Goal: Task Accomplishment & Management: Manage account settings

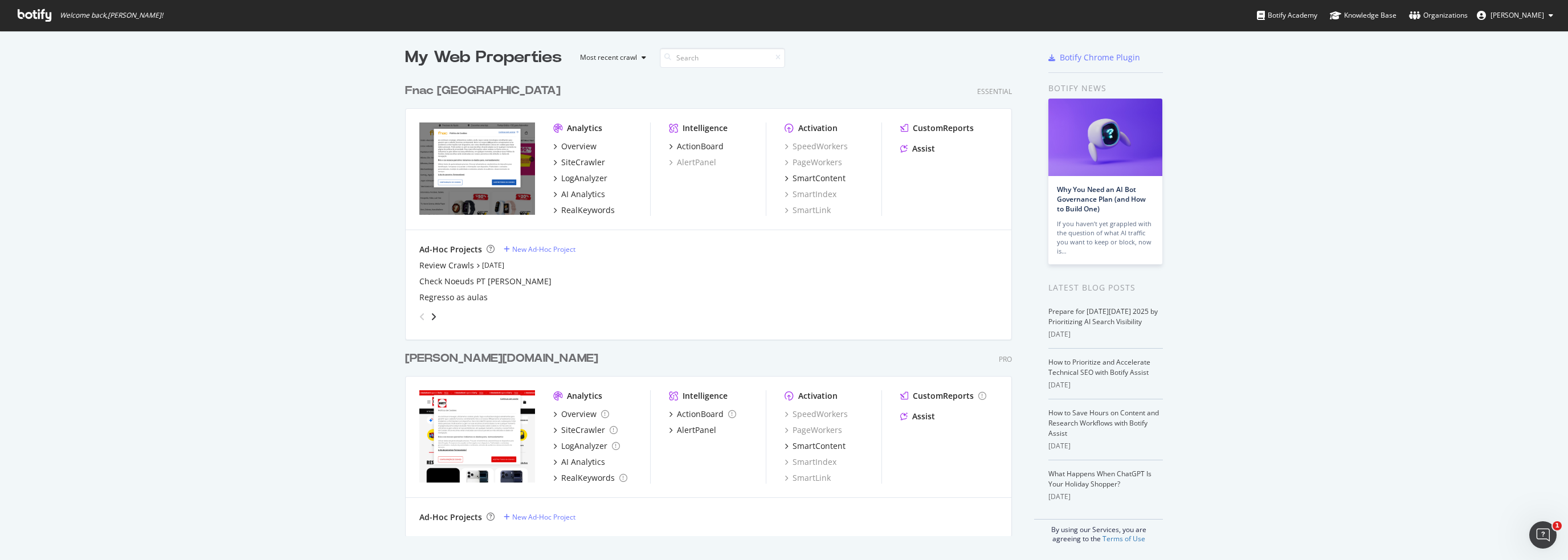
scroll to position [4, 0]
click at [572, 411] on div "Overview" at bounding box center [578, 413] width 35 height 11
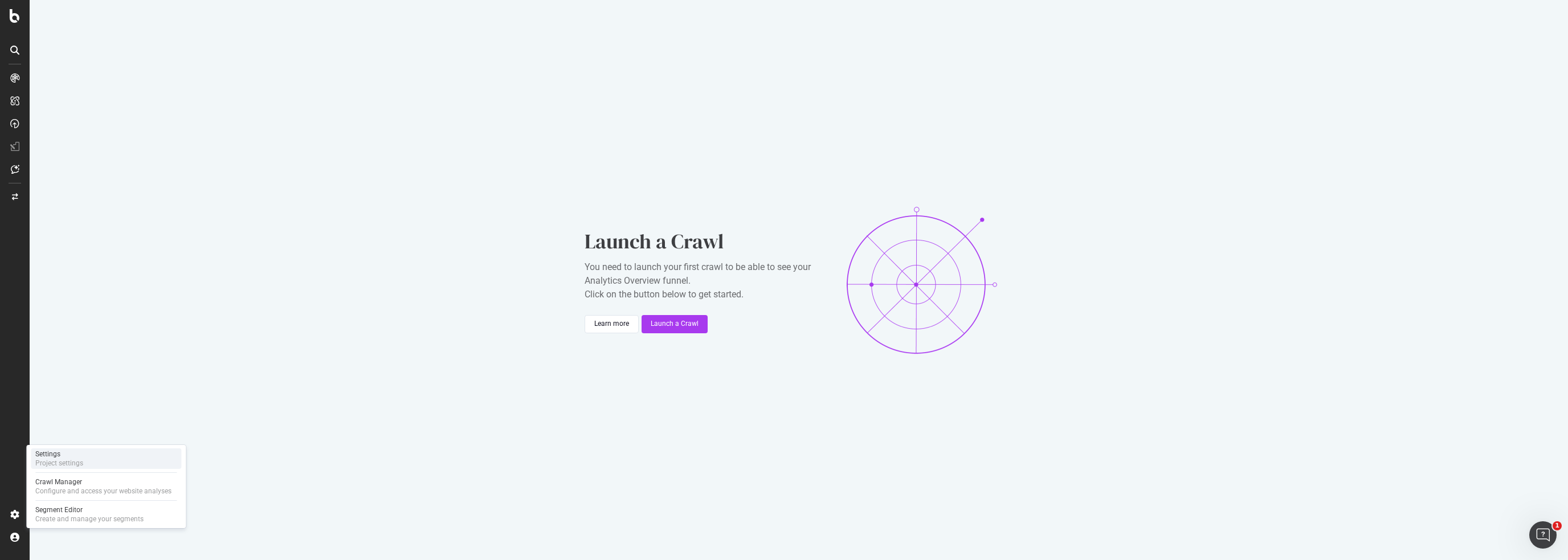
click at [58, 453] on div "Settings" at bounding box center [59, 454] width 48 height 9
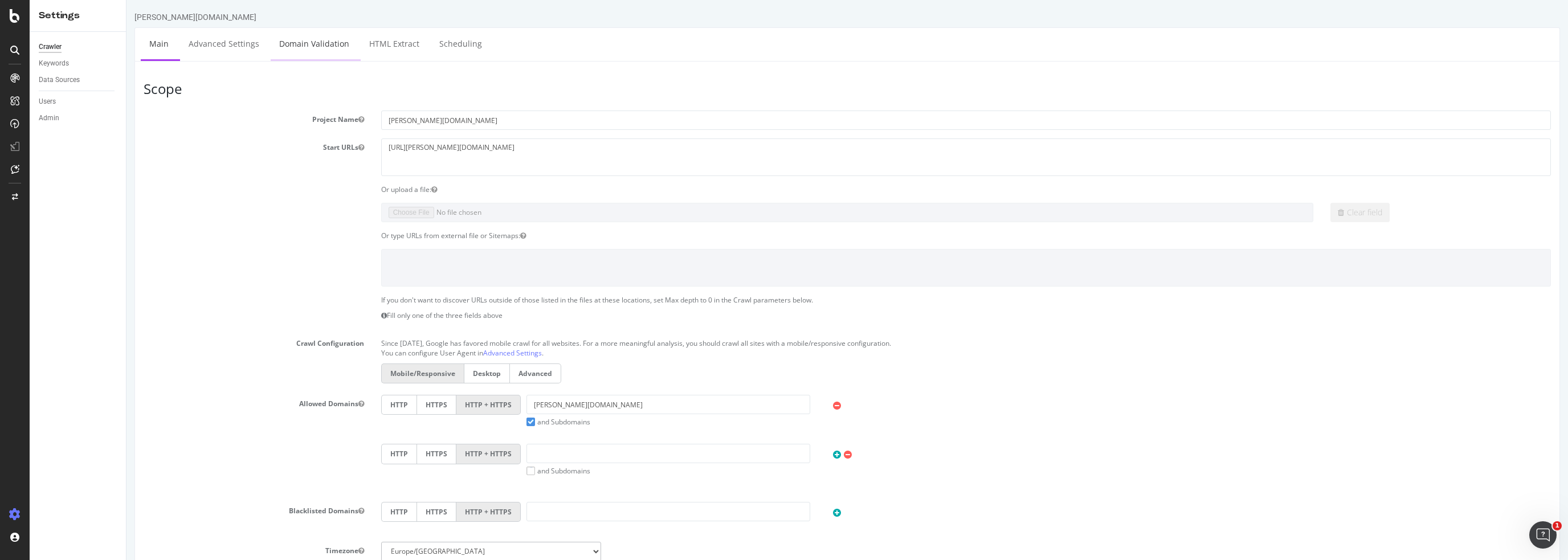
click at [295, 42] on link "Domain Validation" at bounding box center [314, 43] width 87 height 31
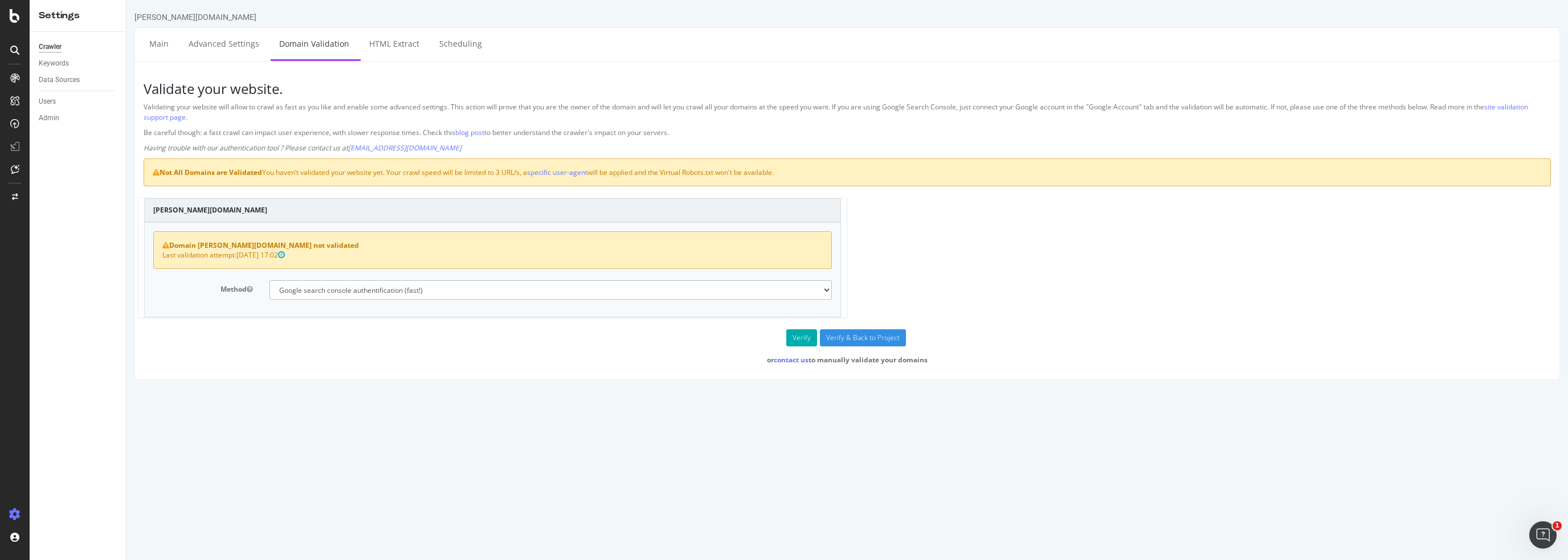
click at [384, 291] on select "No authentication (3 URLs / sec max) DNS Text field (fast!) File's at site root…" at bounding box center [551, 290] width 563 height 19
select select "0"
click at [270, 280] on select "No authentication (3 URLs / sec max) DNS Text field (fast!) File's at site root…" at bounding box center [551, 290] width 563 height 19
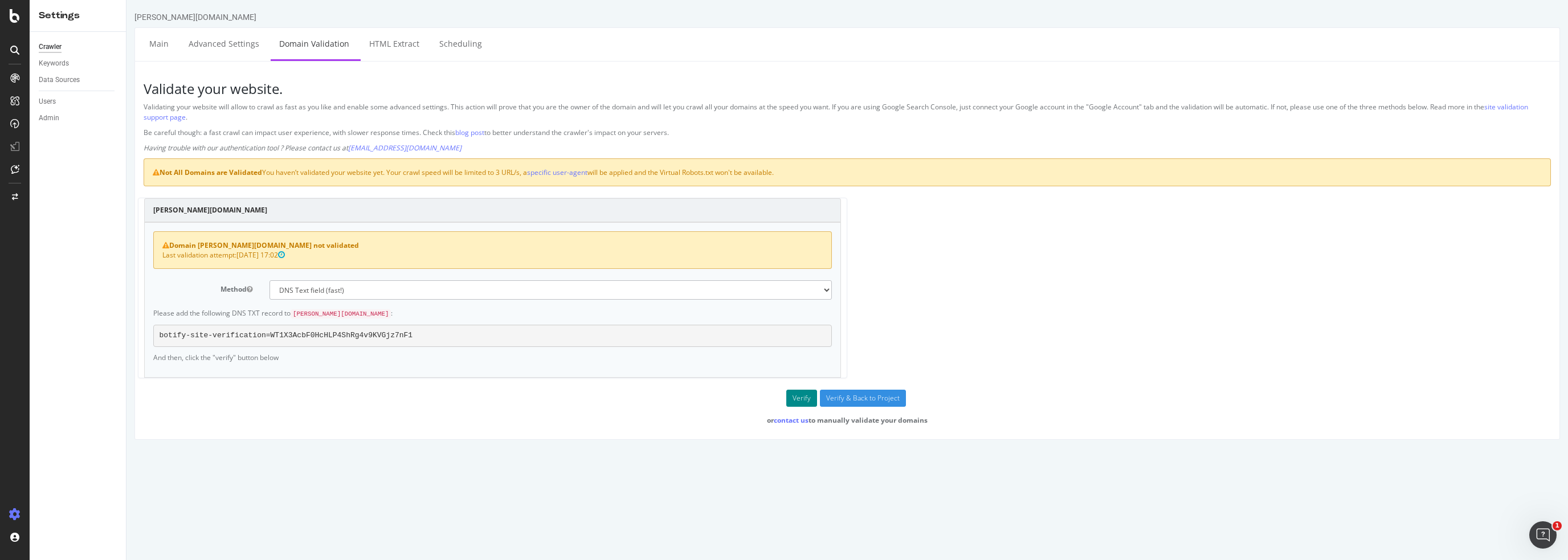
click at [800, 395] on button "Verify" at bounding box center [802, 398] width 31 height 17
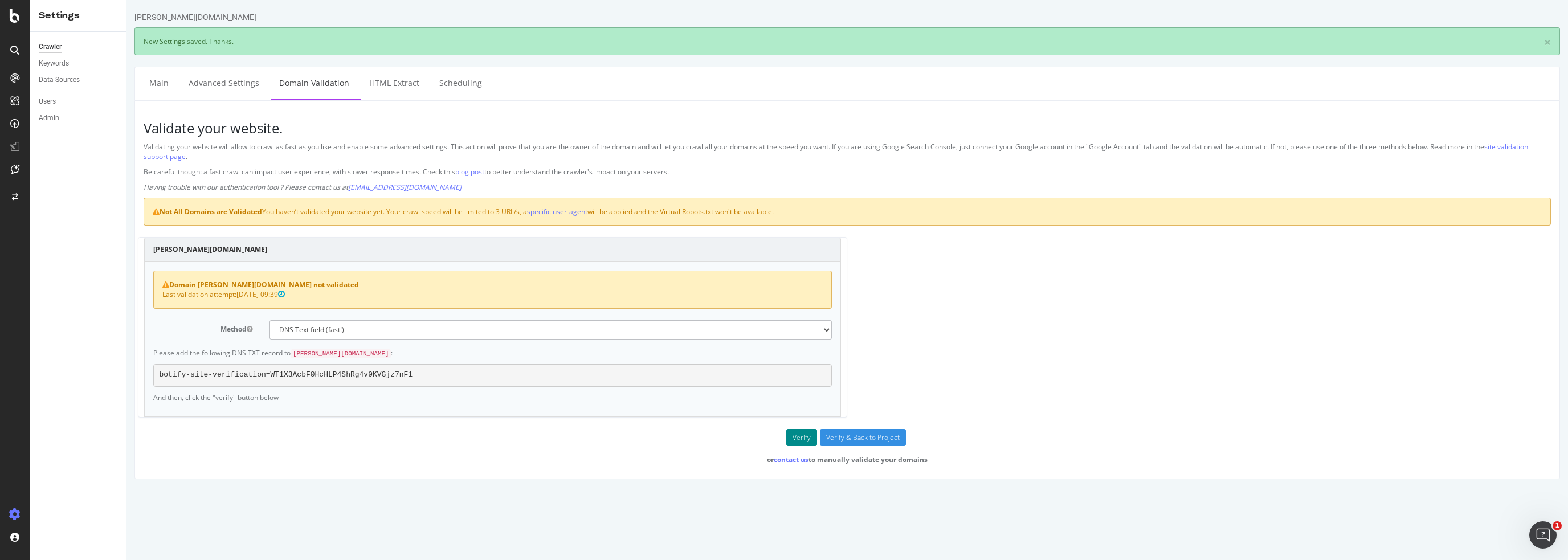
click at [798, 434] on button "Verify" at bounding box center [802, 437] width 31 height 17
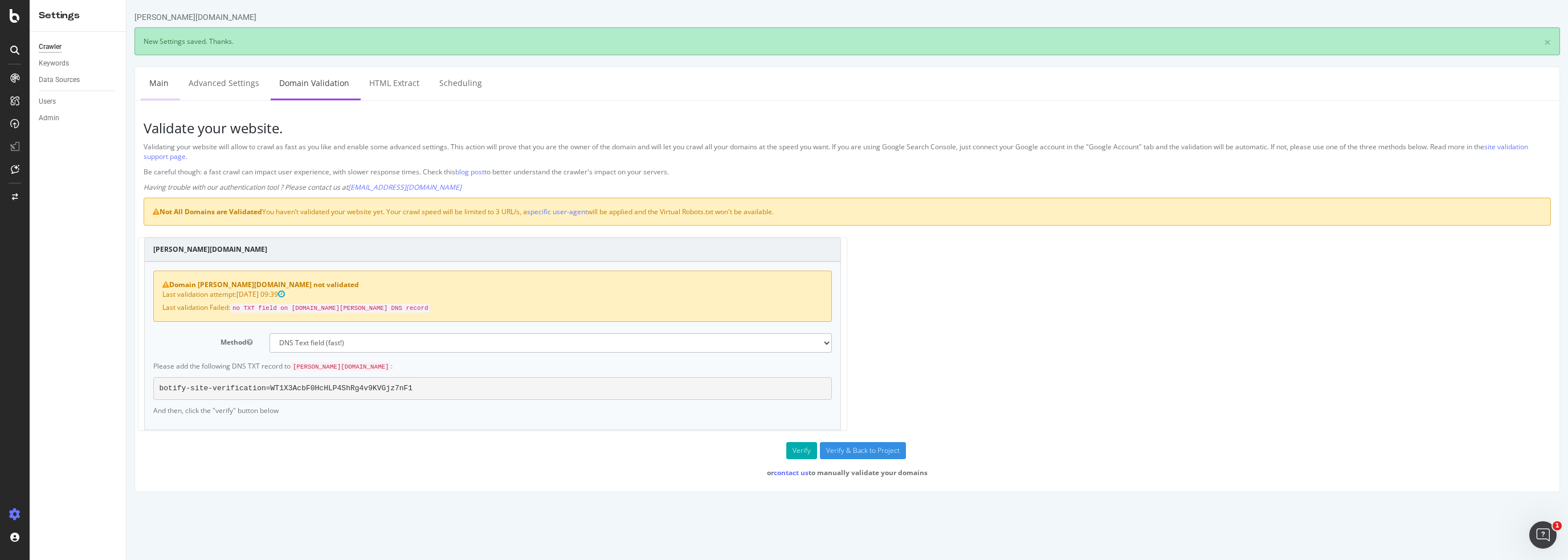
click at [155, 84] on link "Main" at bounding box center [159, 83] width 37 height 31
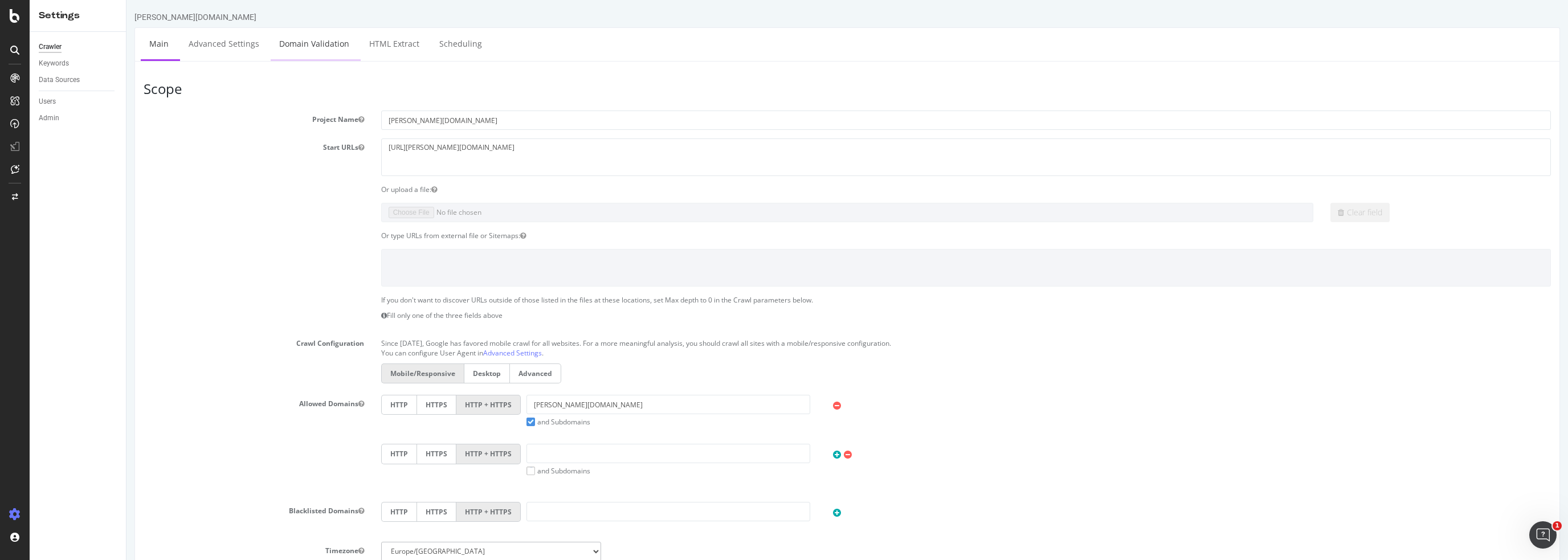
click at [312, 45] on link "Domain Validation" at bounding box center [314, 43] width 87 height 31
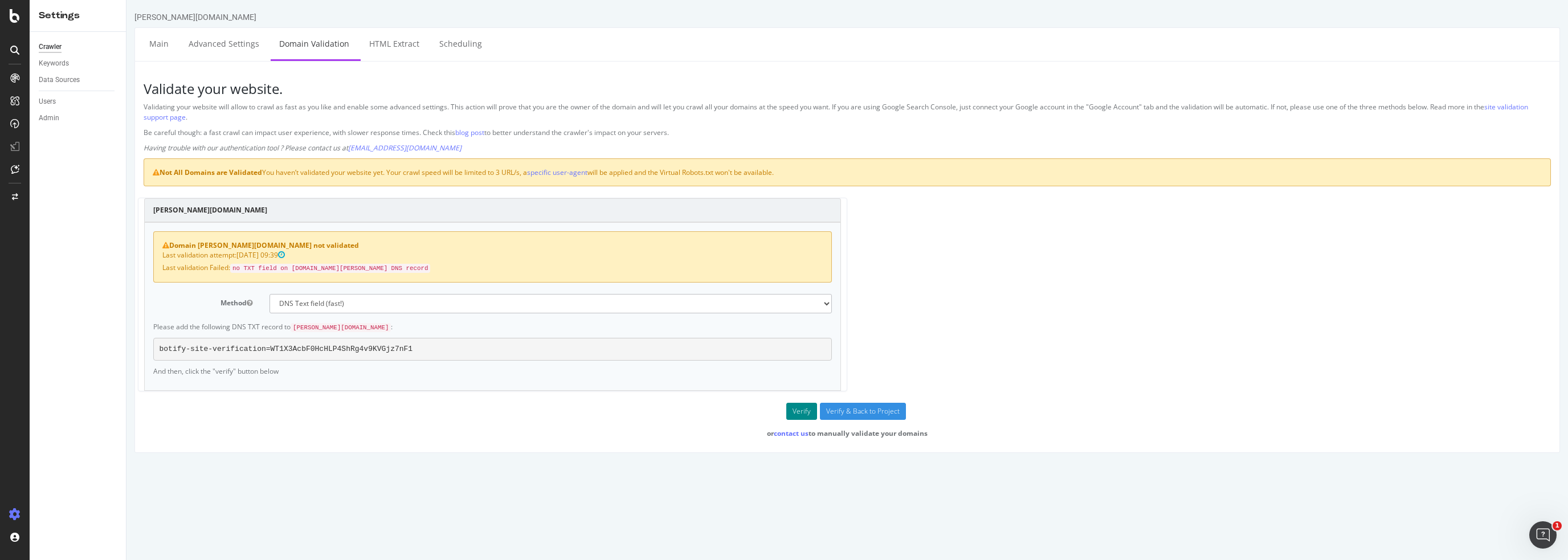
click at [802, 407] on button "Verify" at bounding box center [802, 411] width 31 height 17
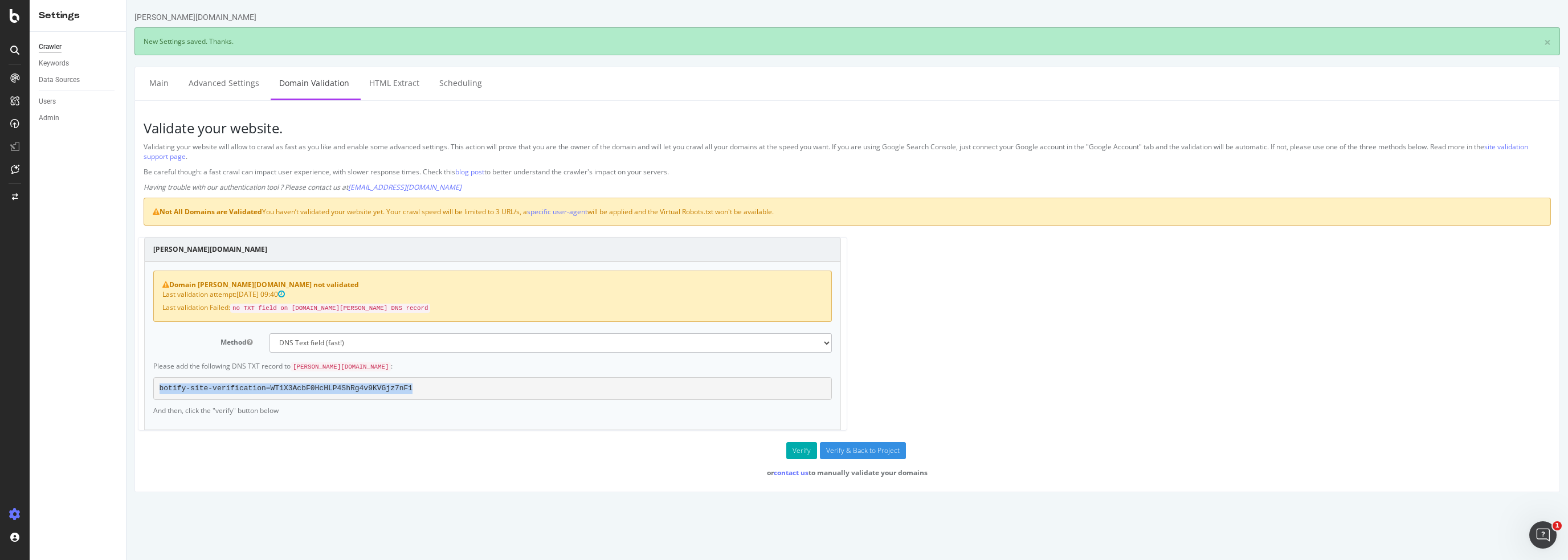
drag, startPoint x: 396, startPoint y: 384, endPoint x: 109, endPoint y: 386, distance: 287.0
click at [127, 386] on html "darty.pt × New Settings saved. Thanks. Main Advanced Settings Domain Validation…" at bounding box center [847, 252] width 1441 height 503
copy pre "botify-site-verification=WT1X3AcbF0HcHLP4ShRg4v9KVGjz7nF1"
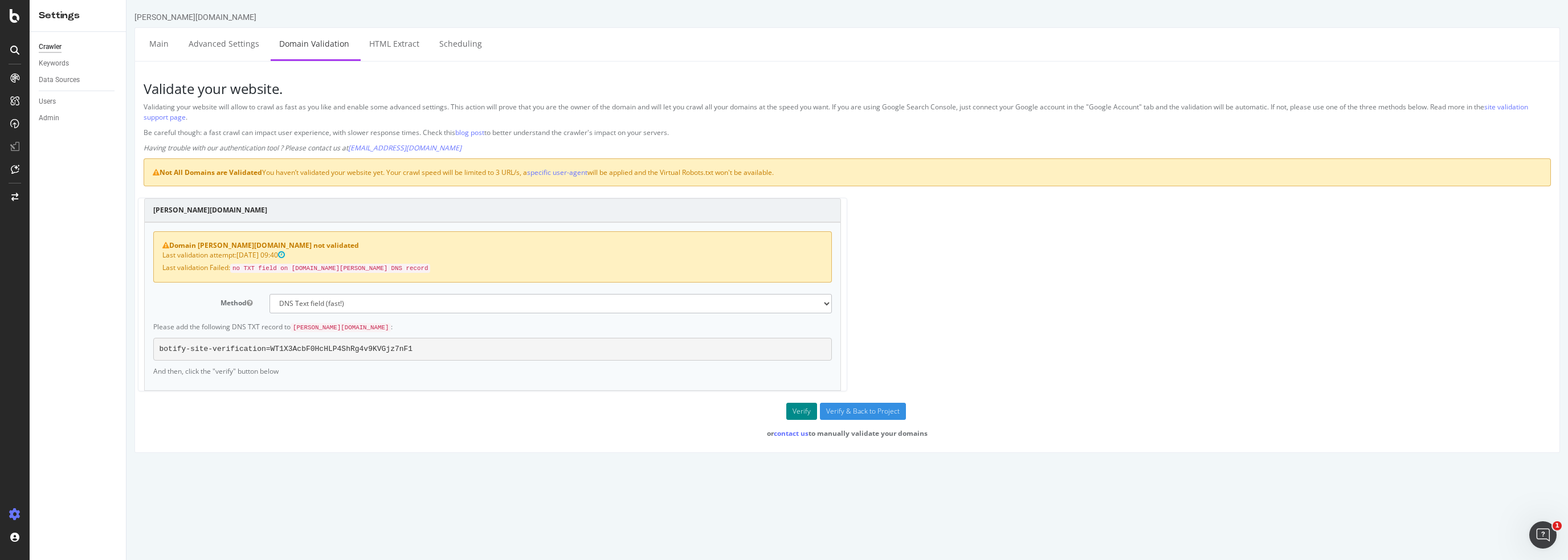
click at [802, 407] on button "Verify" at bounding box center [802, 411] width 31 height 17
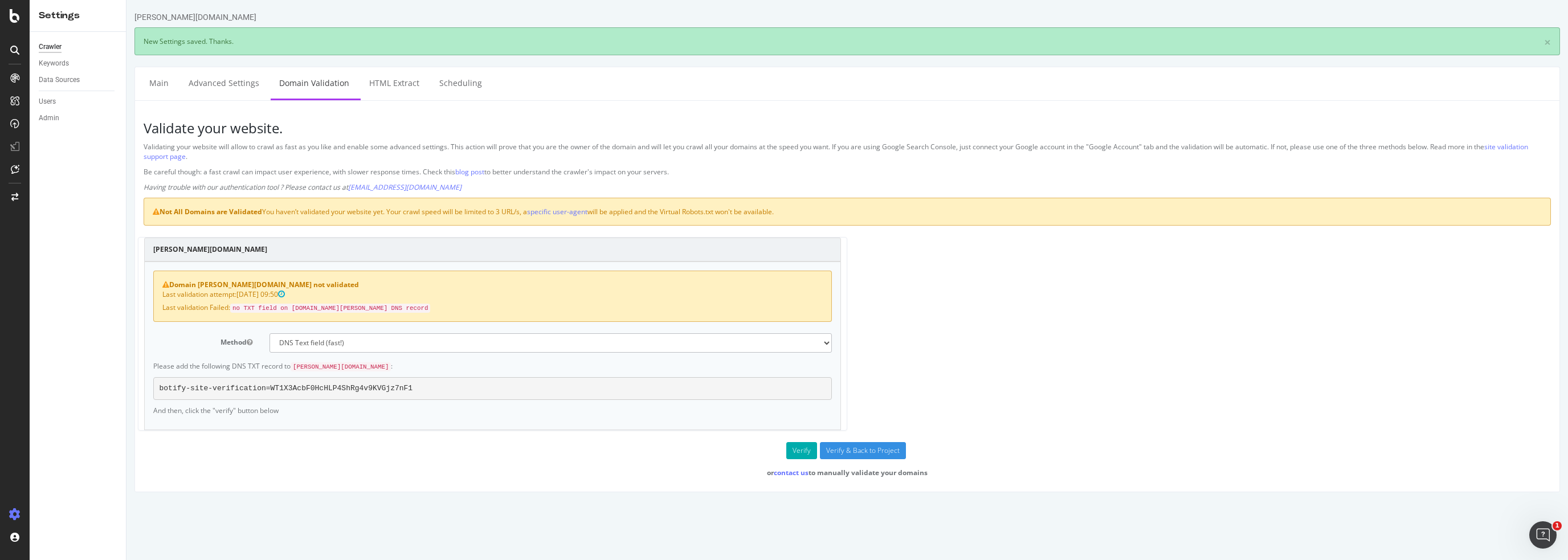
click at [327, 230] on div "Validate your website. Validating your website will allow to crawl as fast as y…" at bounding box center [847, 296] width 1426 height 392
click at [799, 446] on button "Verify" at bounding box center [802, 450] width 31 height 17
click at [100, 338] on div "Crawler Keywords Data Sources Users Admin" at bounding box center [78, 296] width 97 height 528
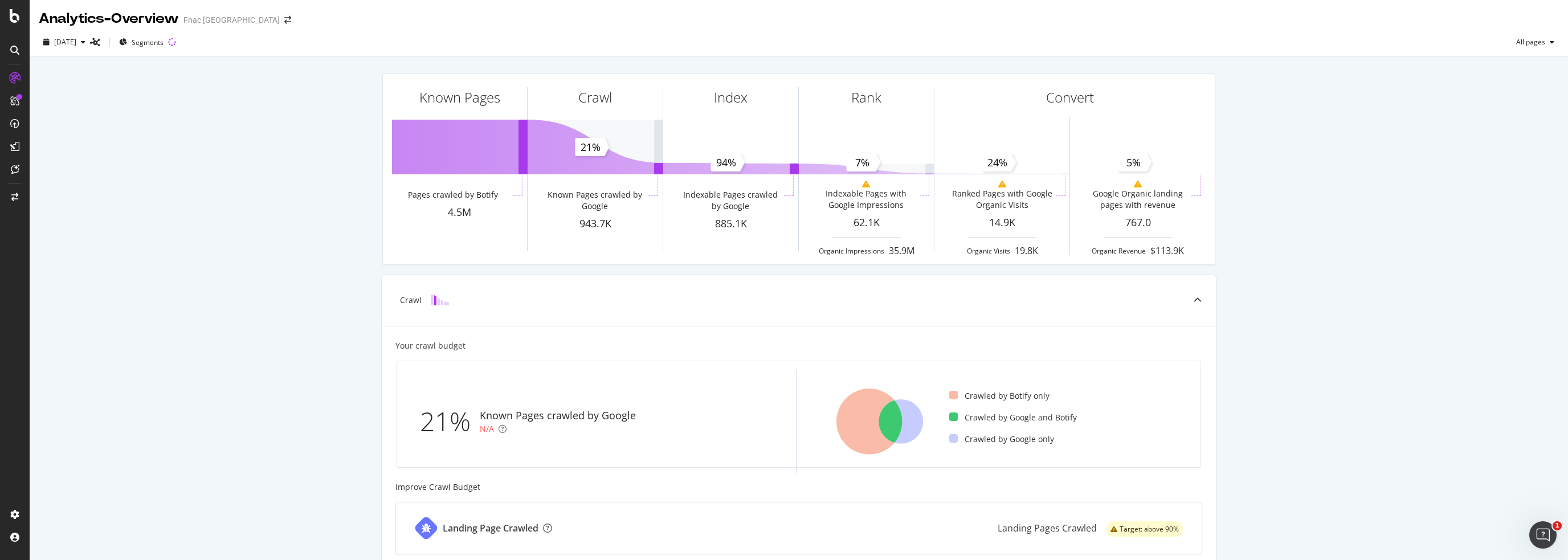
click at [246, 466] on div "Known Pages Pages crawled by Botify 4.5M Crawl Known Pages crawled by Google 94…" at bounding box center [799, 471] width 1539 height 830
click at [11, 198] on icon at bounding box center [14, 197] width 7 height 8
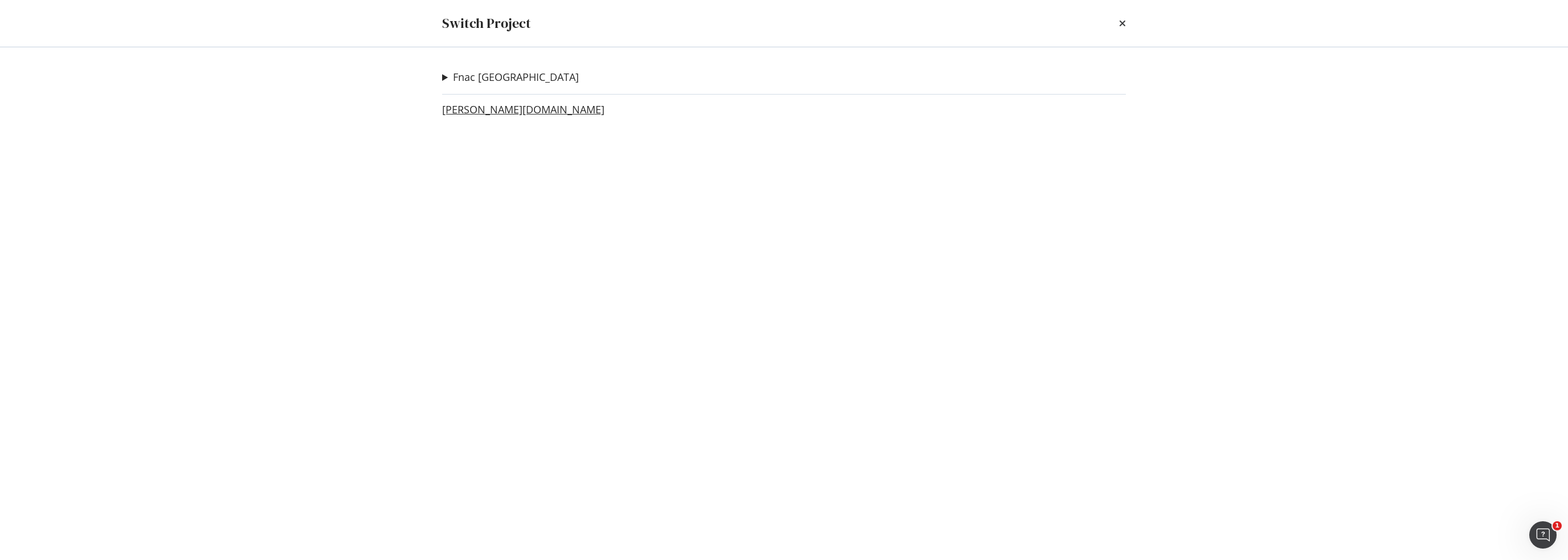
click at [458, 110] on link "[PERSON_NAME][DOMAIN_NAME]" at bounding box center [523, 109] width 163 height 12
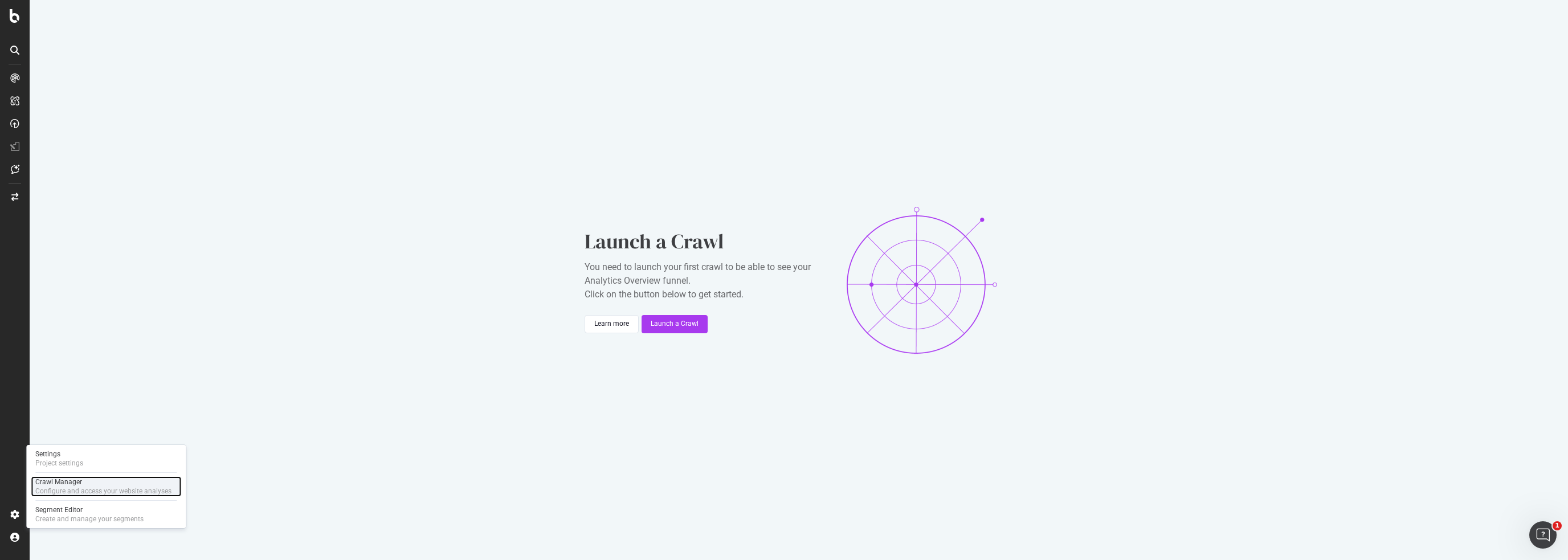
click at [56, 480] on div "Crawl Manager" at bounding box center [103, 481] width 136 height 9
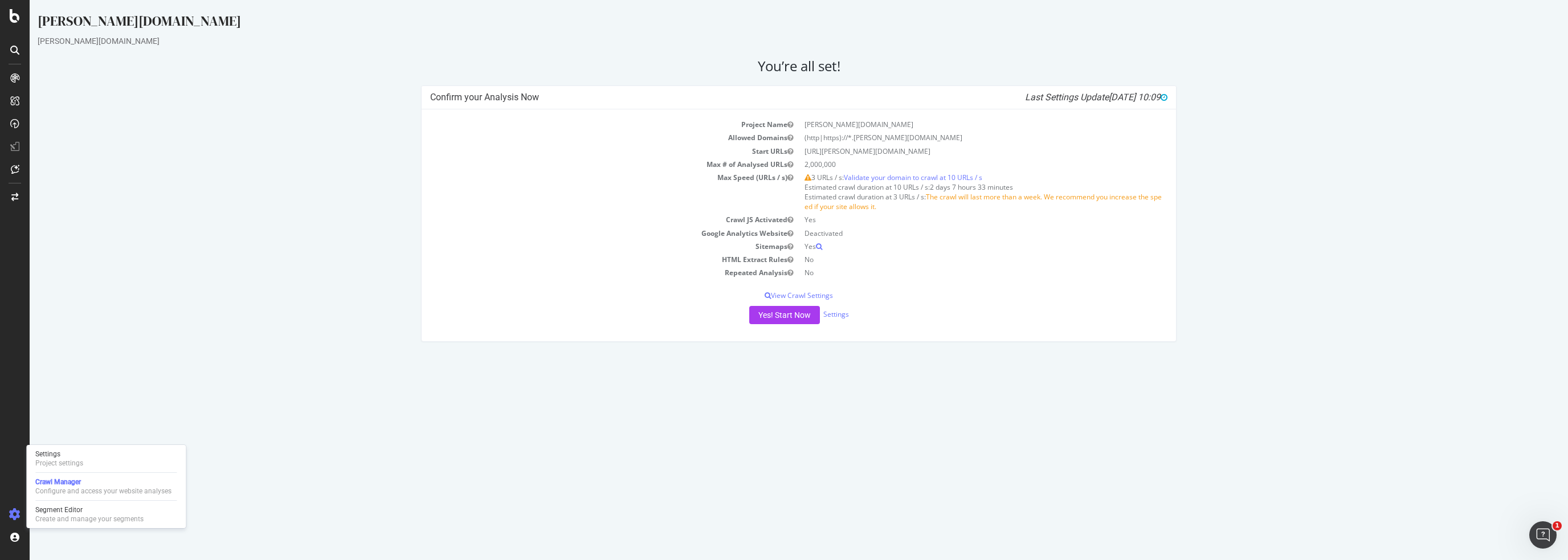
click at [17, 513] on icon at bounding box center [14, 514] width 11 height 11
click at [49, 460] on div "Project settings" at bounding box center [59, 463] width 48 height 9
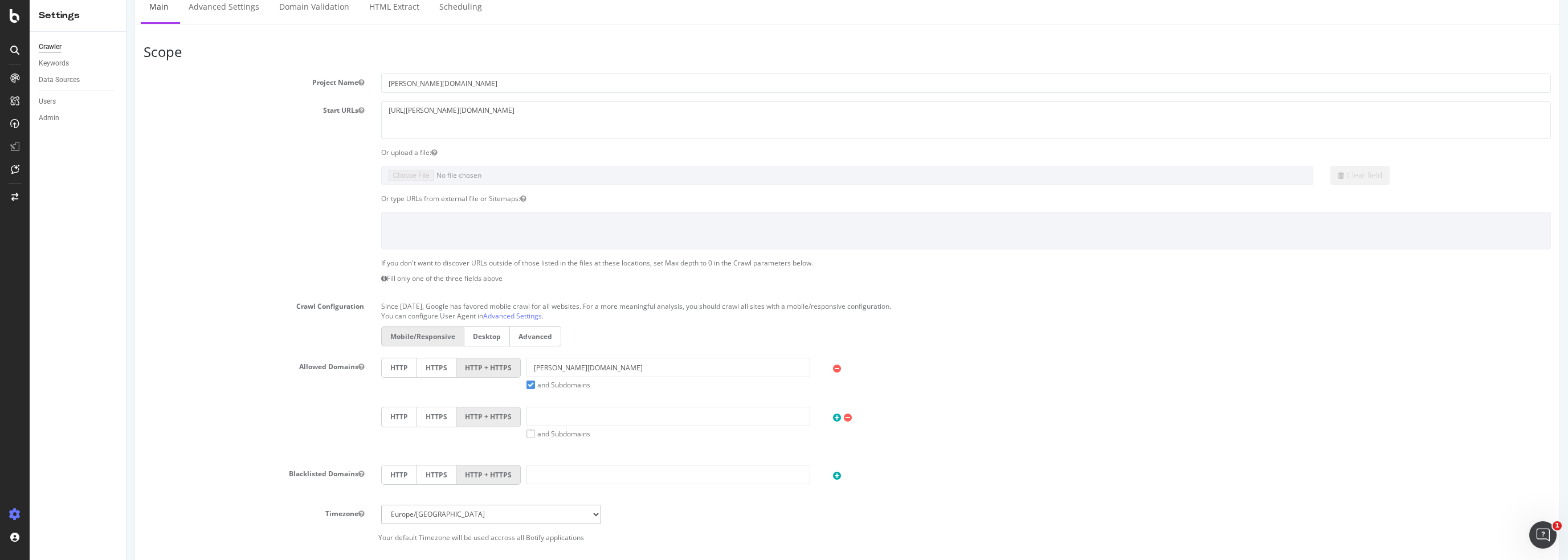
scroll to position [57, 0]
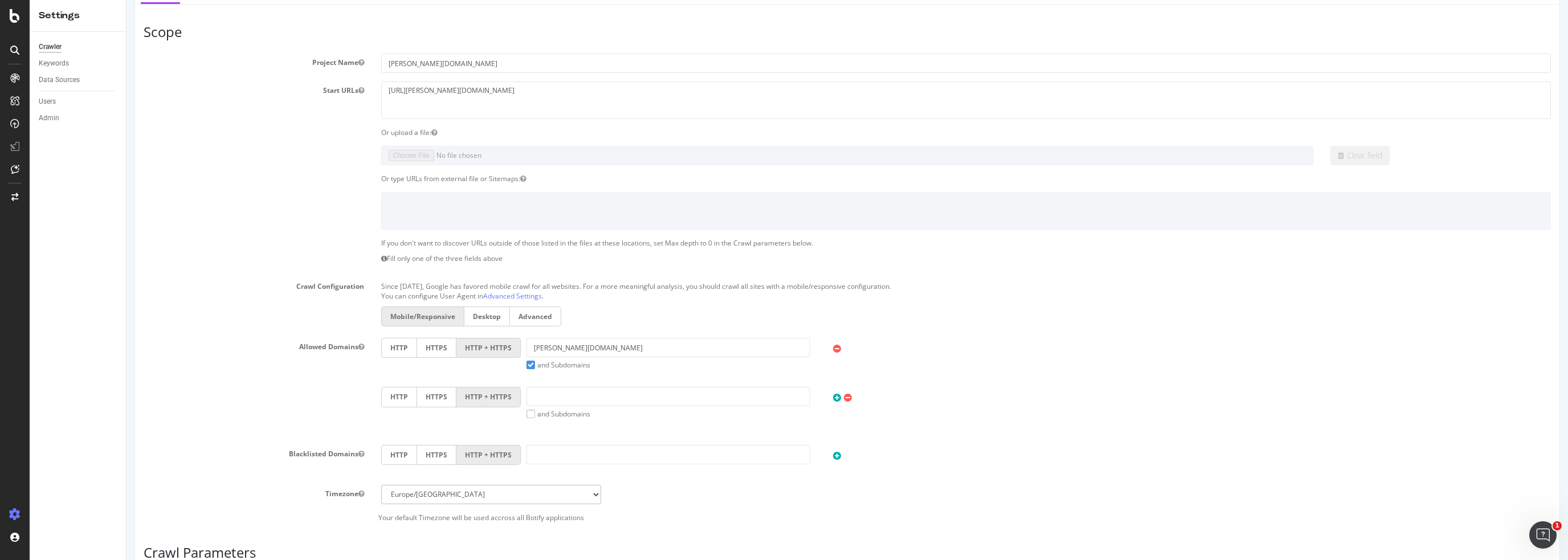
drag, startPoint x: 525, startPoint y: 363, endPoint x: 511, endPoint y: 364, distance: 14.0
click at [527, 363] on label "and Subdomains" at bounding box center [558, 365] width 64 height 10
click at [127, 0] on input "and Subdomains" at bounding box center [127, 0] width 0 height 0
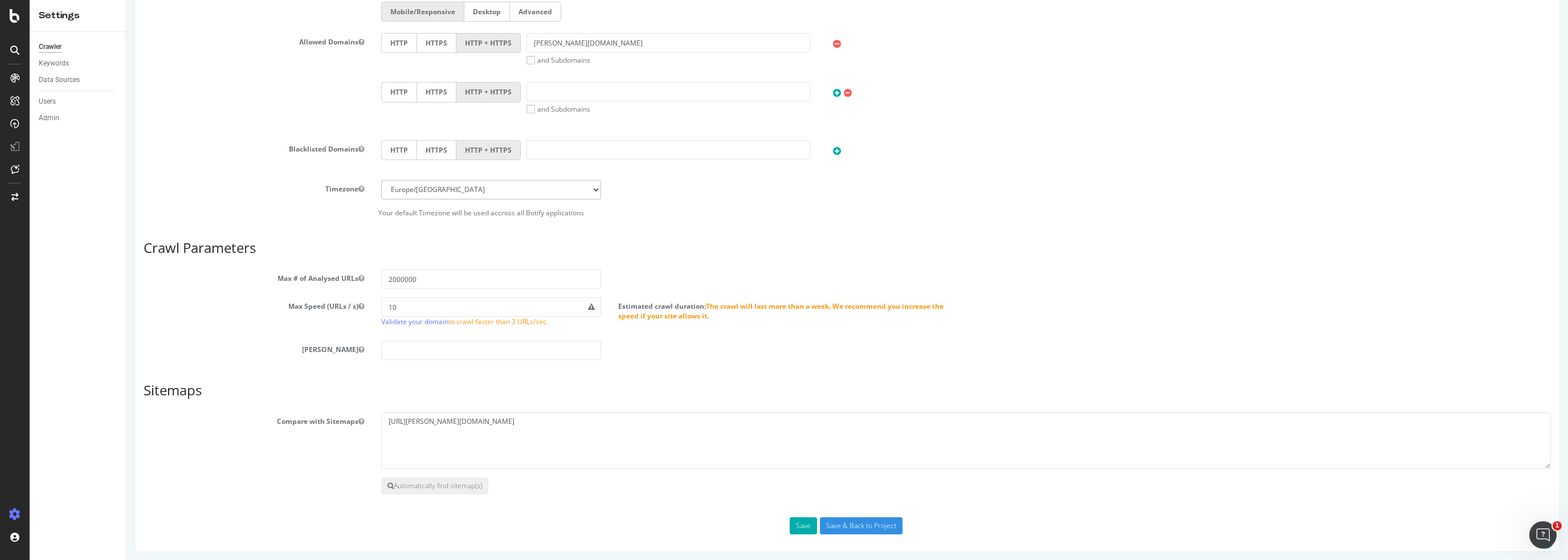
scroll to position [362, 0]
click at [799, 523] on button "Save" at bounding box center [803, 525] width 28 height 17
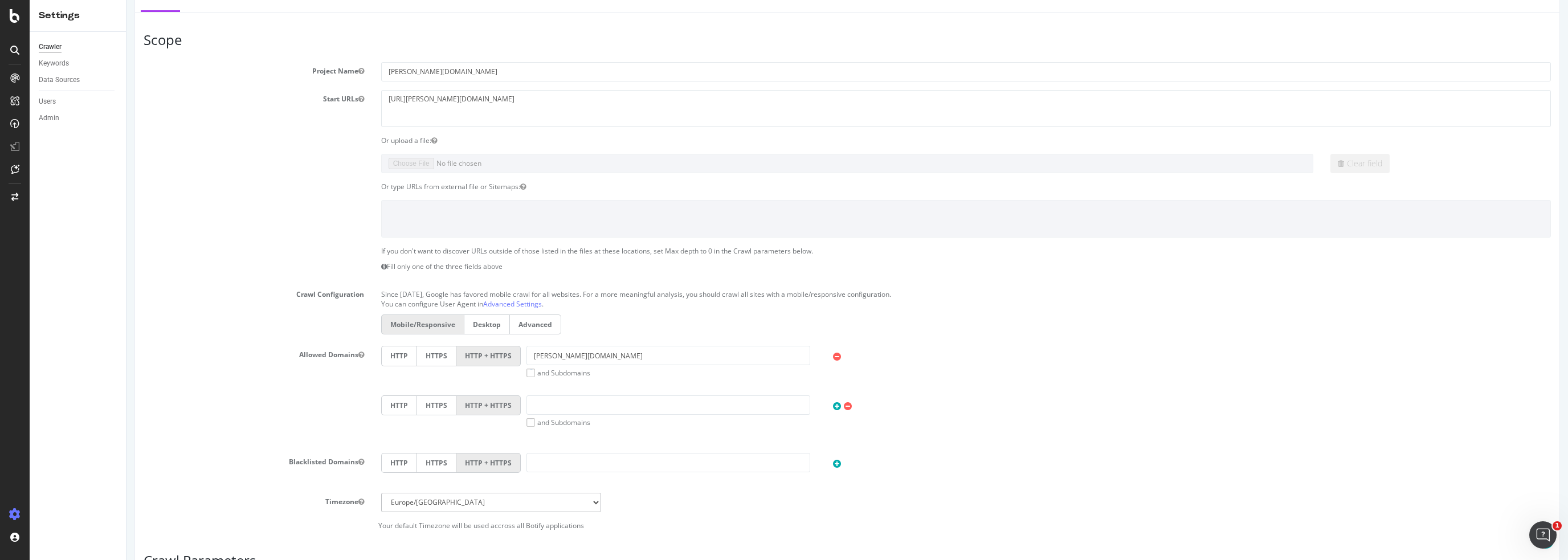
scroll to position [0, 0]
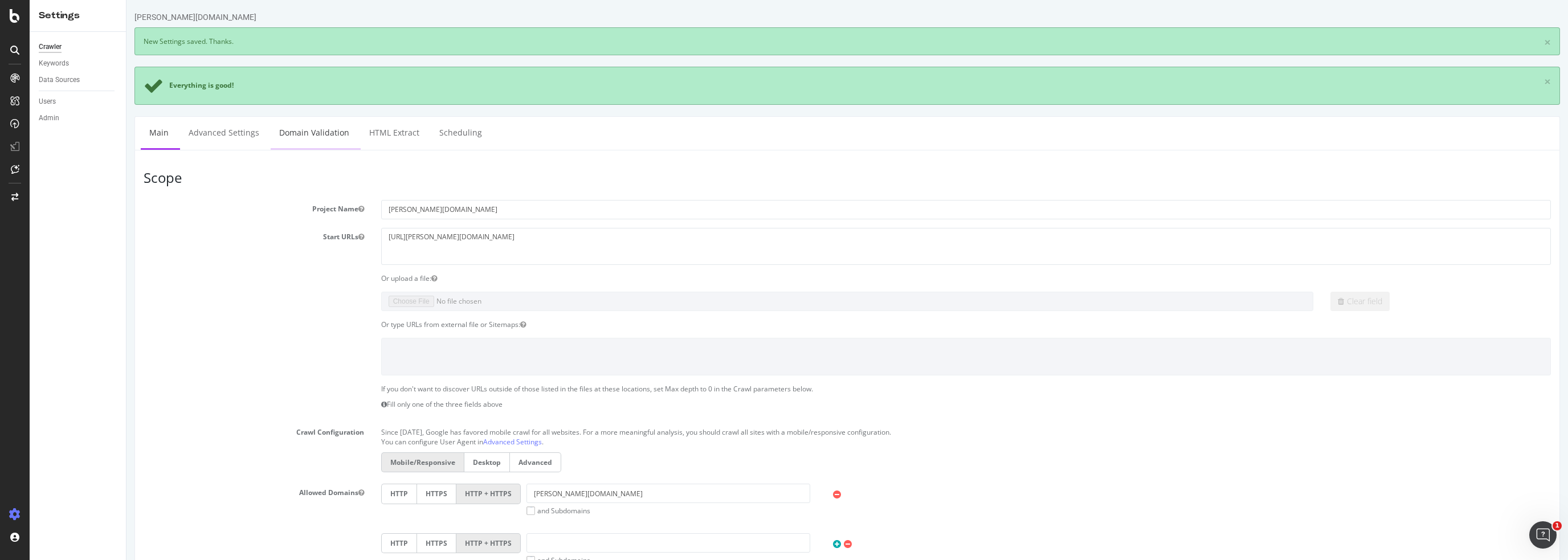
click at [297, 132] on link "Domain Validation" at bounding box center [314, 133] width 87 height 31
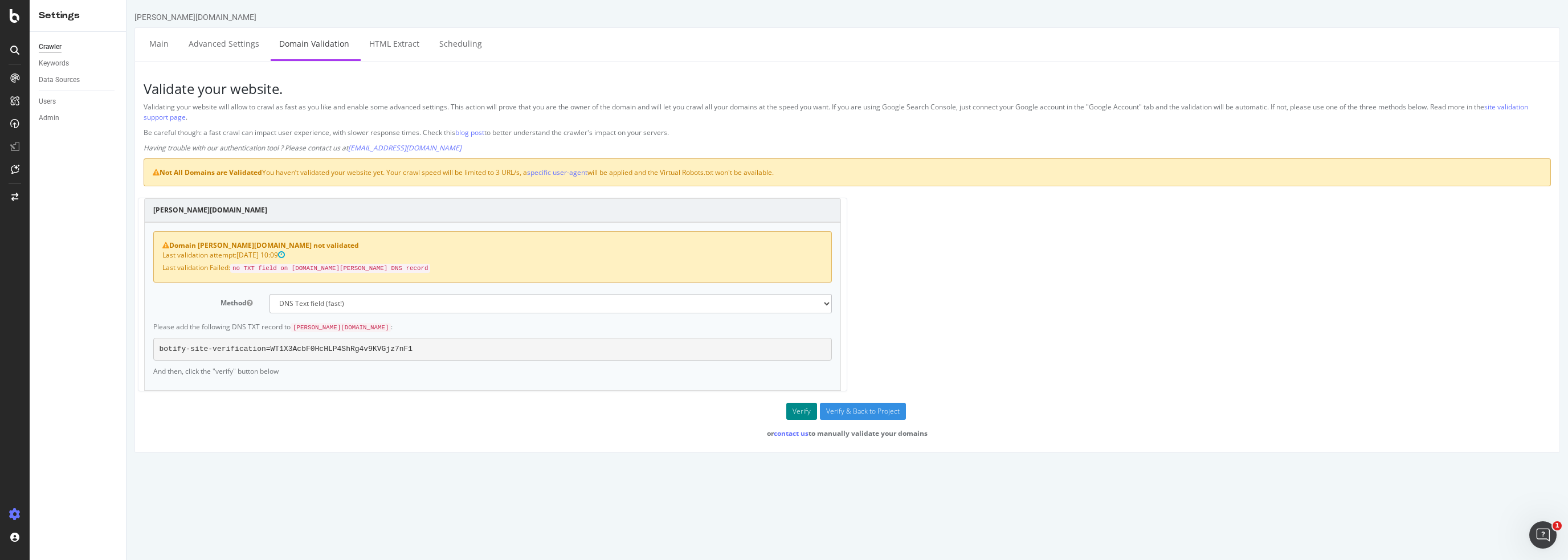
click at [801, 408] on button "Verify" at bounding box center [802, 411] width 31 height 17
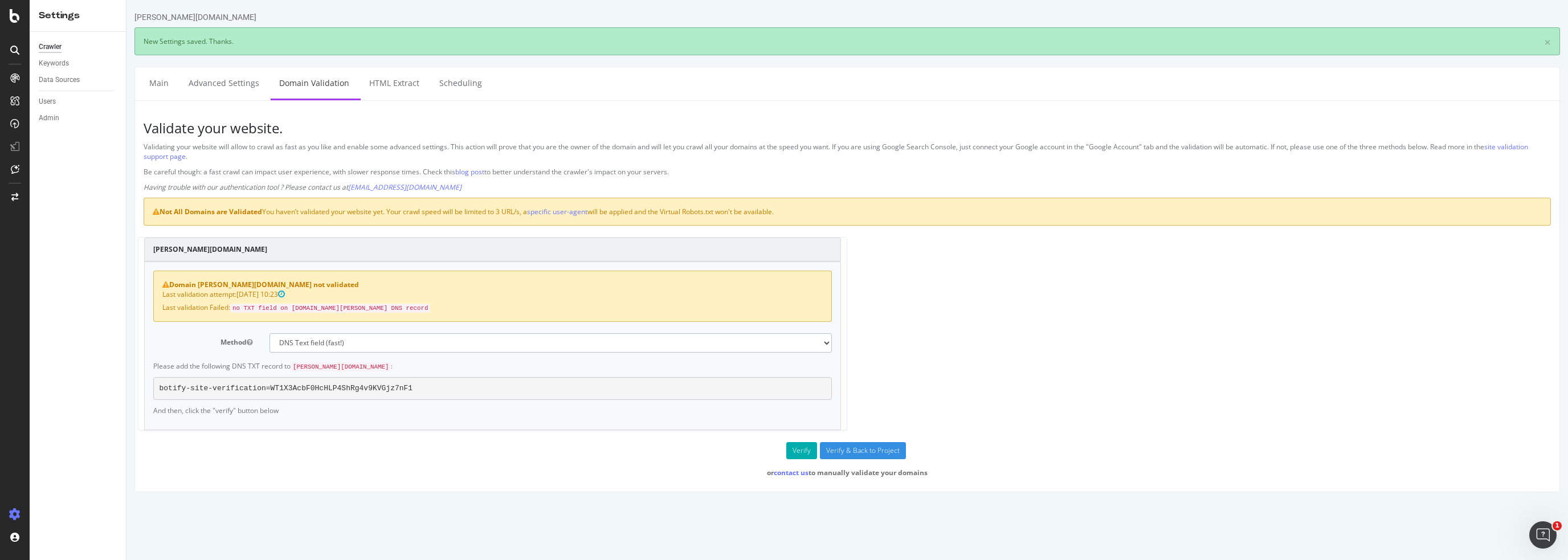
click at [430, 339] on select "No authentication (3 URLs / sec max) DNS Text field (fast!) File's at site root…" at bounding box center [551, 343] width 563 height 19
click at [994, 329] on div "[PERSON_NAME][DOMAIN_NAME] Domain [PERSON_NAME][DOMAIN_NAME] not validated Last…" at bounding box center [847, 339] width 1419 height 205
click at [805, 448] on button "Verify" at bounding box center [802, 450] width 31 height 17
click at [805, 341] on select "No authentication (3 URLs / sec max) DNS Text field (fast!) File's at site root…" at bounding box center [551, 343] width 563 height 19
select select "5"
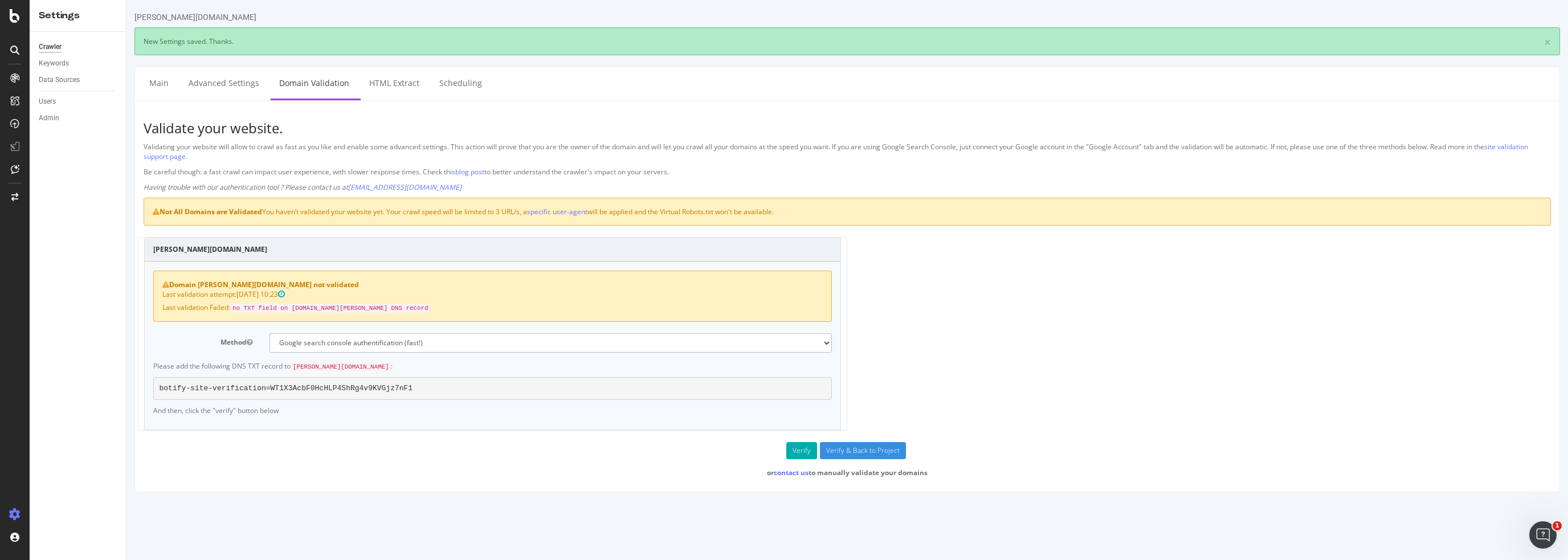
click at [270, 333] on select "No authentication (3 URLs / sec max) DNS Text field (fast!) File's at site root…" at bounding box center [551, 343] width 563 height 19
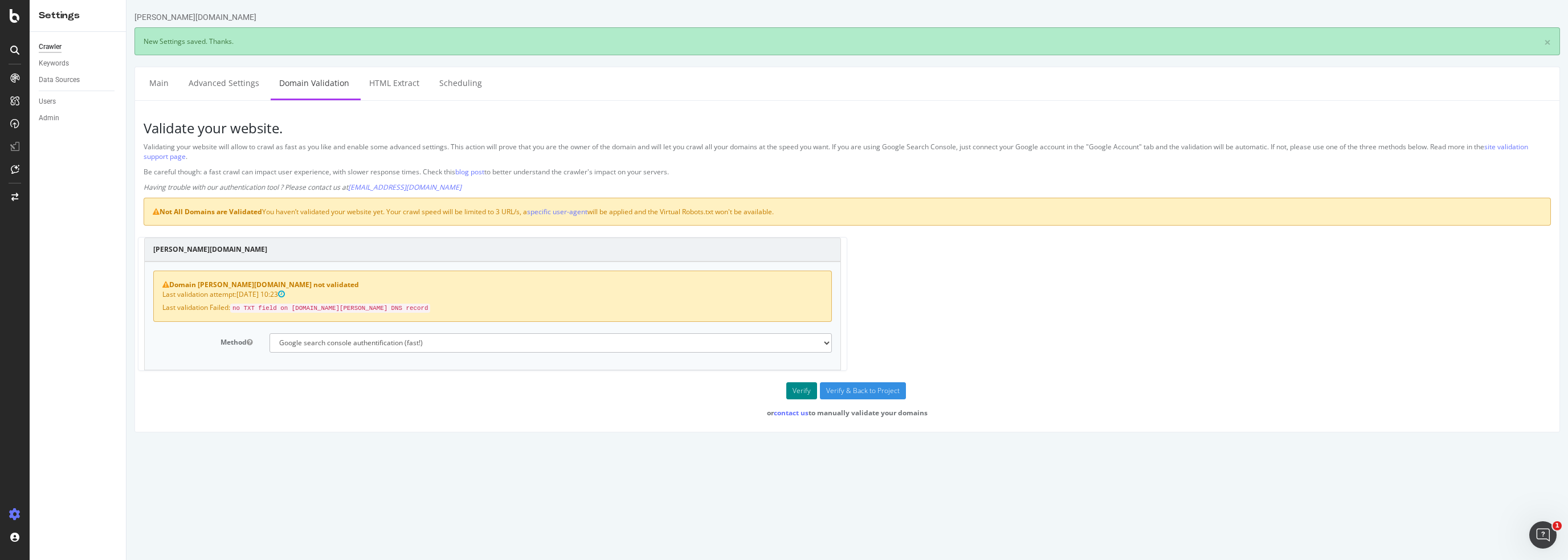
click at [801, 388] on button "Verify" at bounding box center [802, 390] width 31 height 17
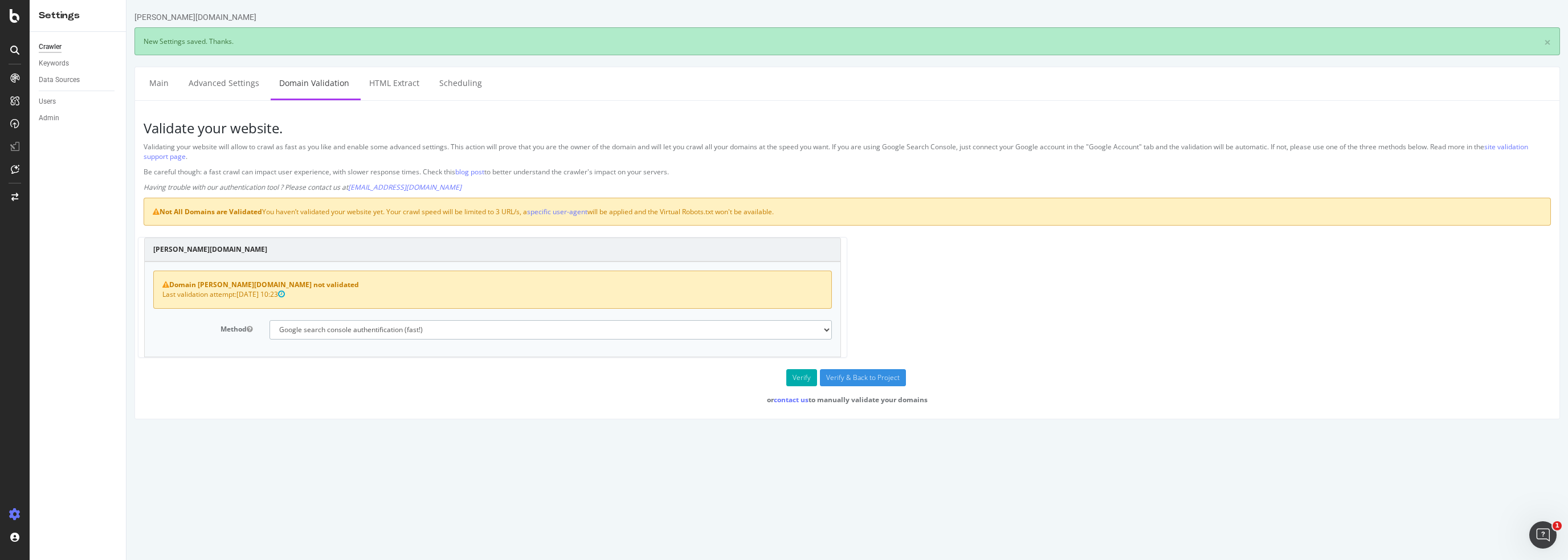
click at [363, 328] on select "No authentication (3 URLs / sec max) DNS Text field (fast!) File's at site root…" at bounding box center [551, 329] width 563 height 19
select select "0"
click at [270, 320] on select "No authentication (3 URLs / sec max) DNS Text field (fast!) File's at site root…" at bounding box center [551, 329] width 563 height 19
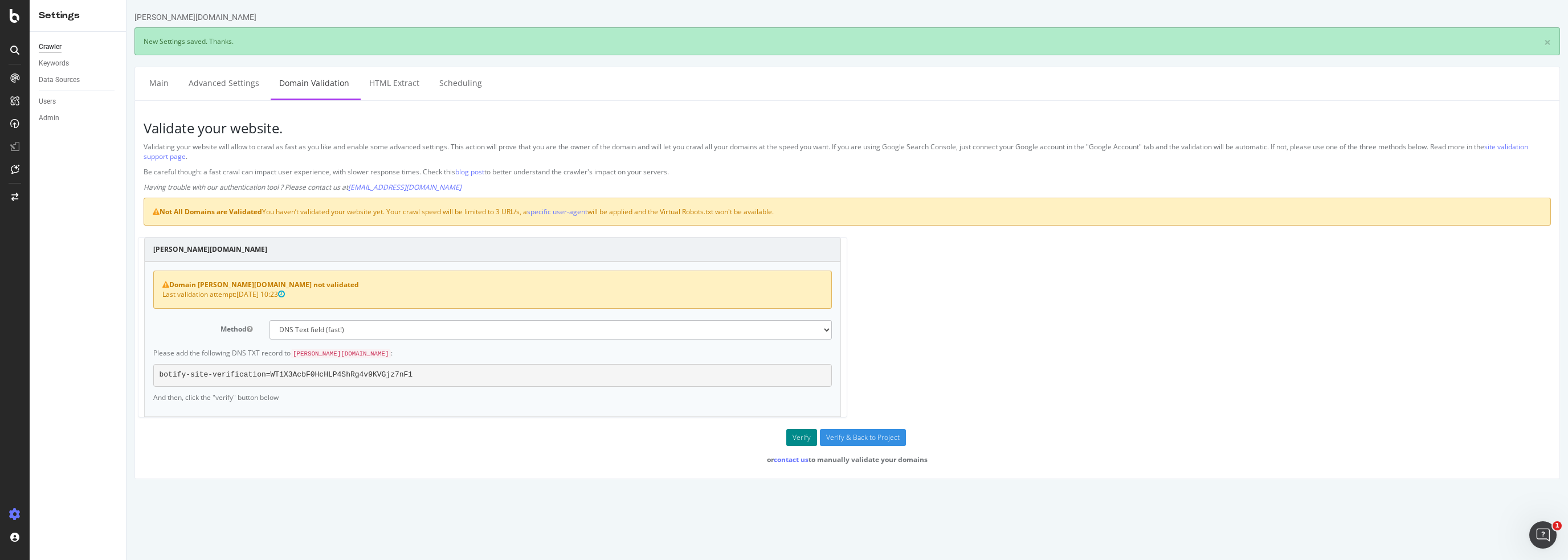
click at [801, 433] on button "Verify" at bounding box center [802, 437] width 31 height 17
click at [61, 481] on div "Crawl Manager" at bounding box center [103, 481] width 136 height 9
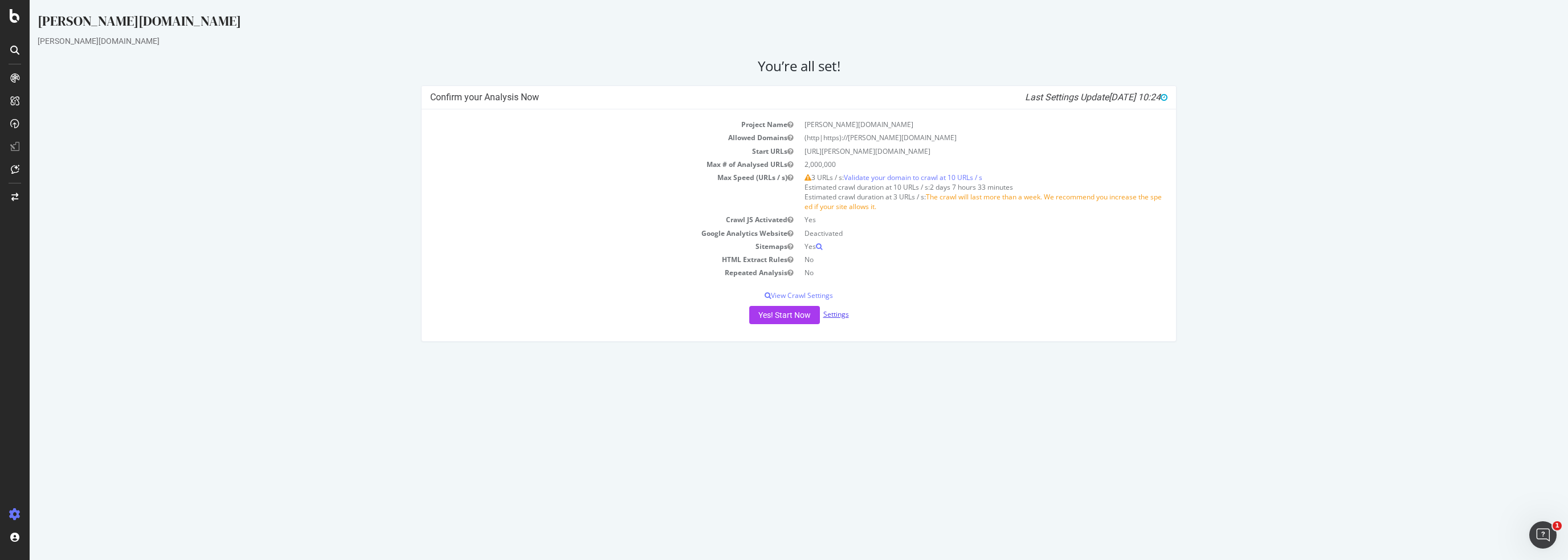
click at [835, 315] on link "Settings" at bounding box center [836, 314] width 25 height 10
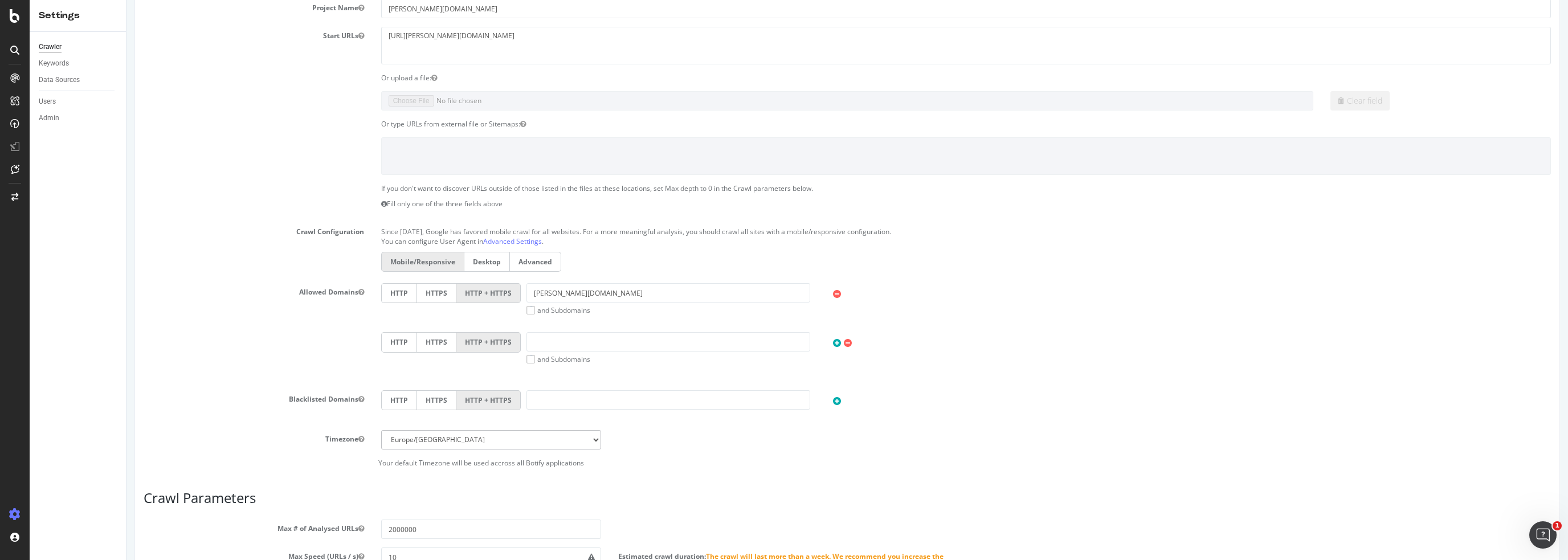
scroll to position [114, 0]
click at [844, 339] on icon at bounding box center [847, 341] width 8 height 10
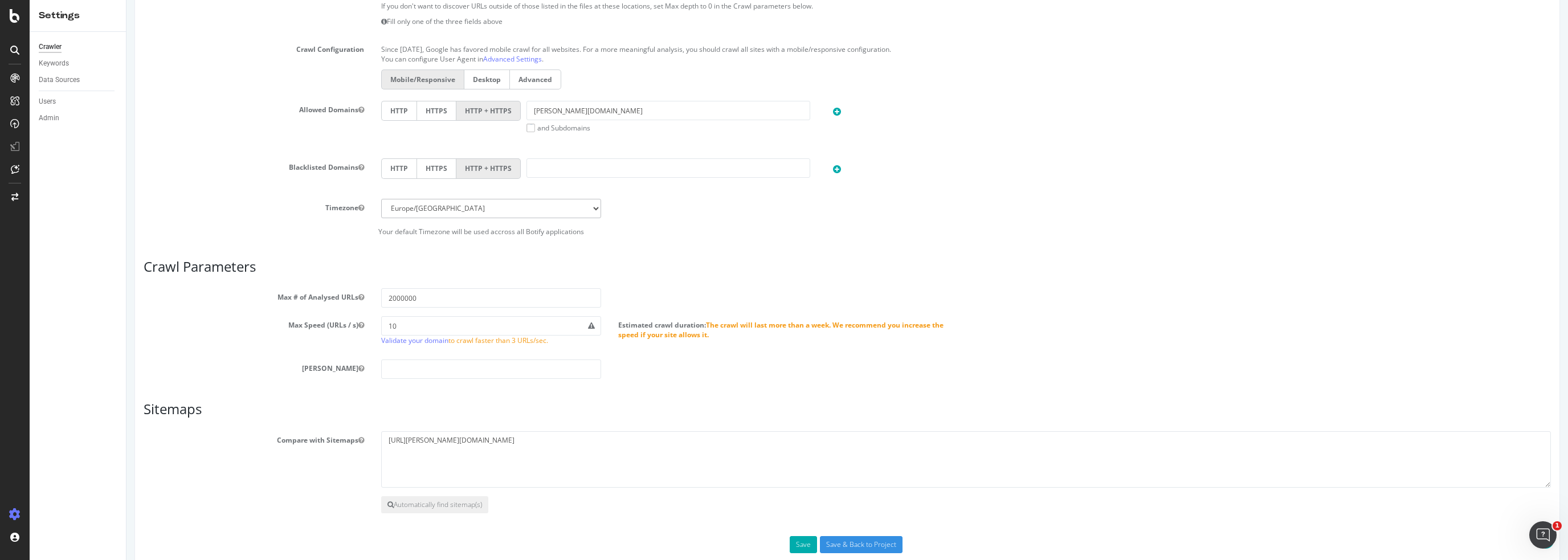
scroll to position [314, 0]
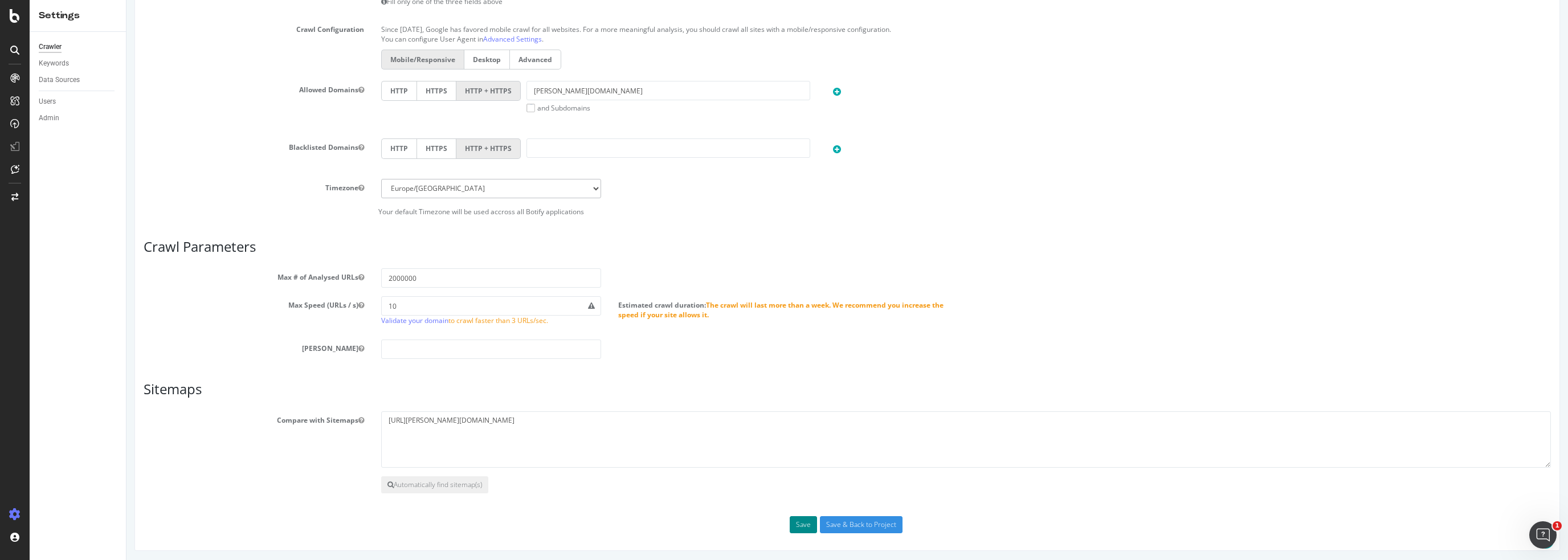
click at [800, 521] on button "Save" at bounding box center [803, 524] width 28 height 17
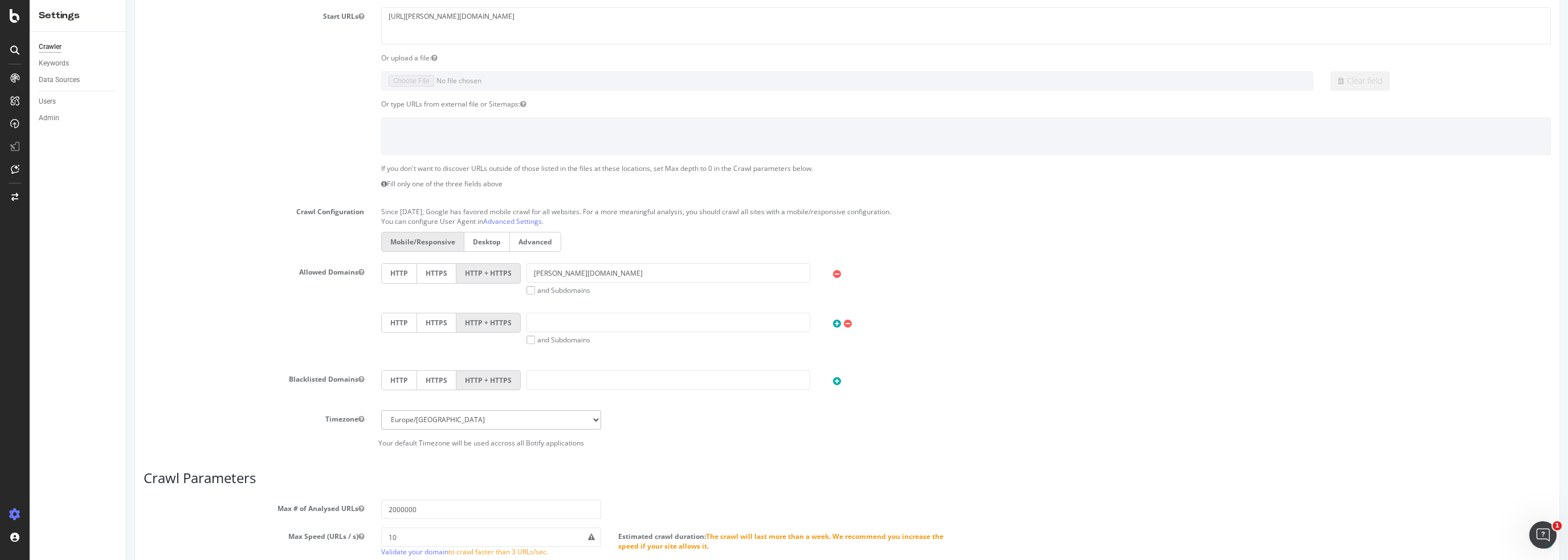
scroll to position [0, 0]
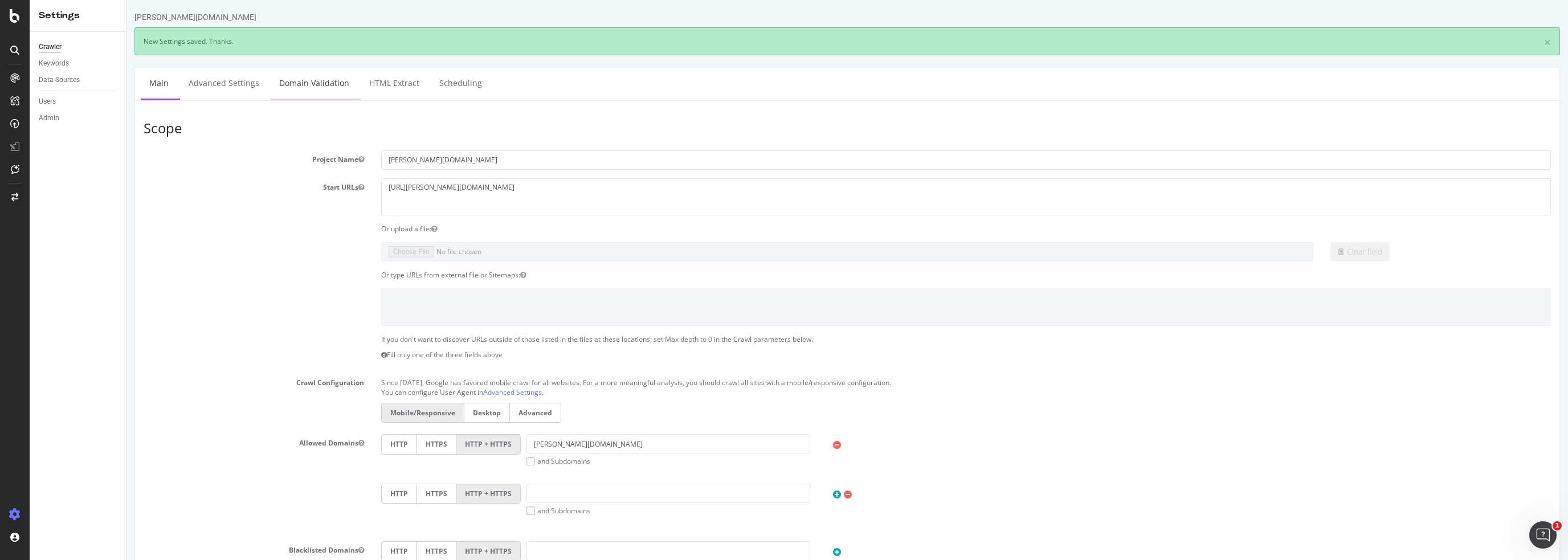
click at [309, 86] on link "Domain Validation" at bounding box center [314, 83] width 87 height 31
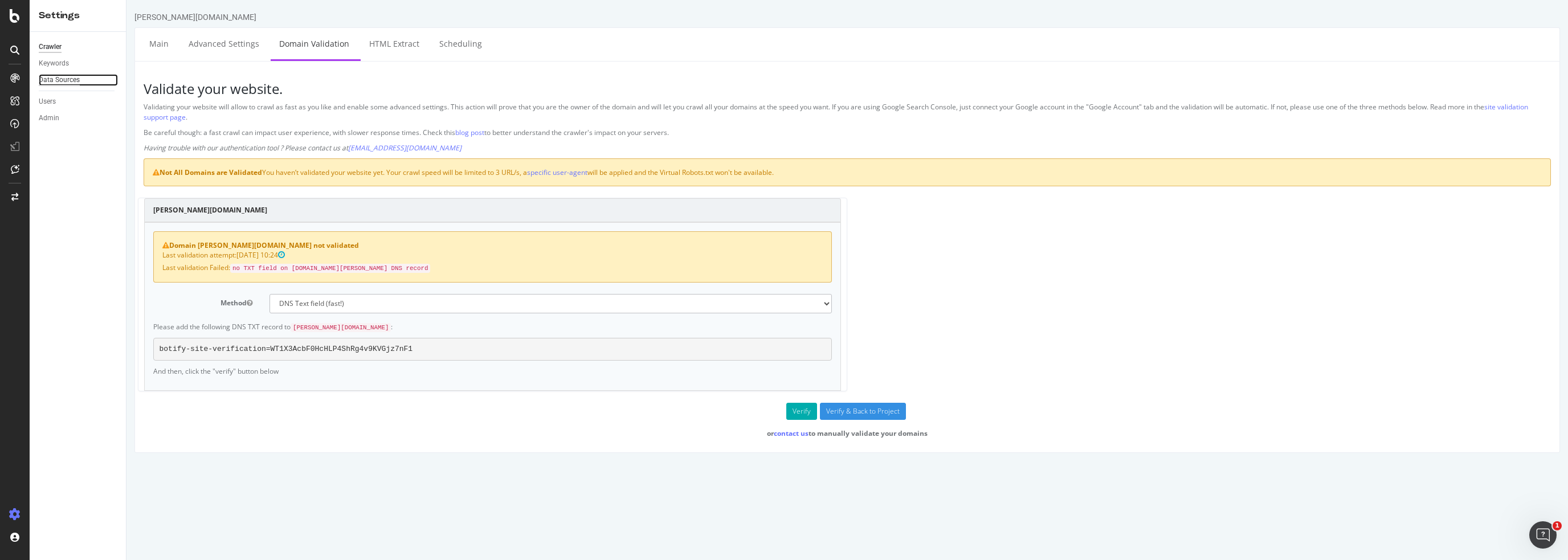
click at [57, 81] on div "Data Sources" at bounding box center [59, 80] width 41 height 12
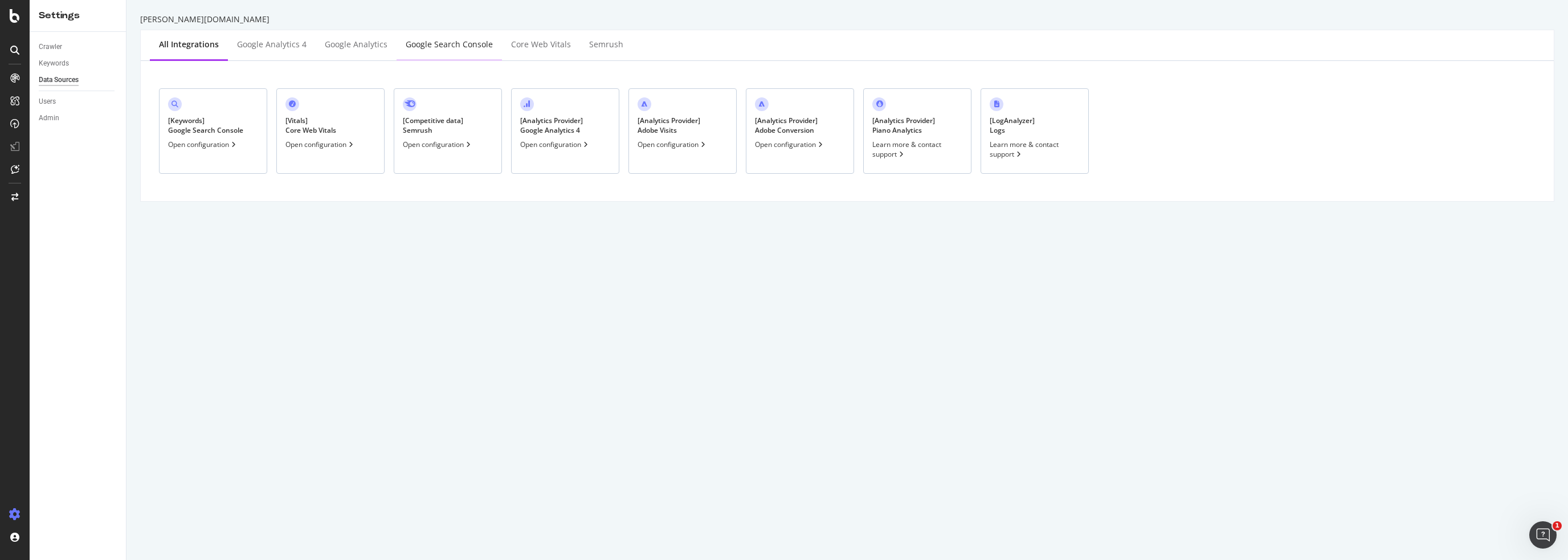
click at [444, 49] on div "Google Search Console" at bounding box center [449, 44] width 87 height 11
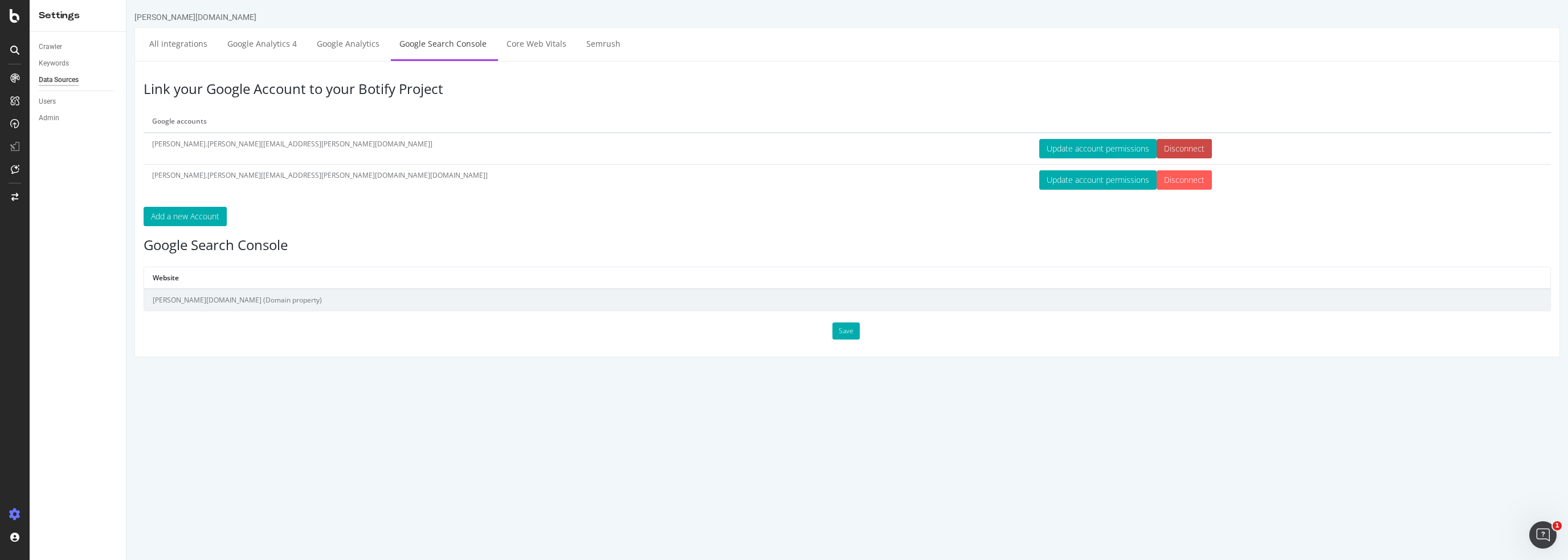
click at [1157, 147] on input "Disconnect" at bounding box center [1184, 149] width 55 height 19
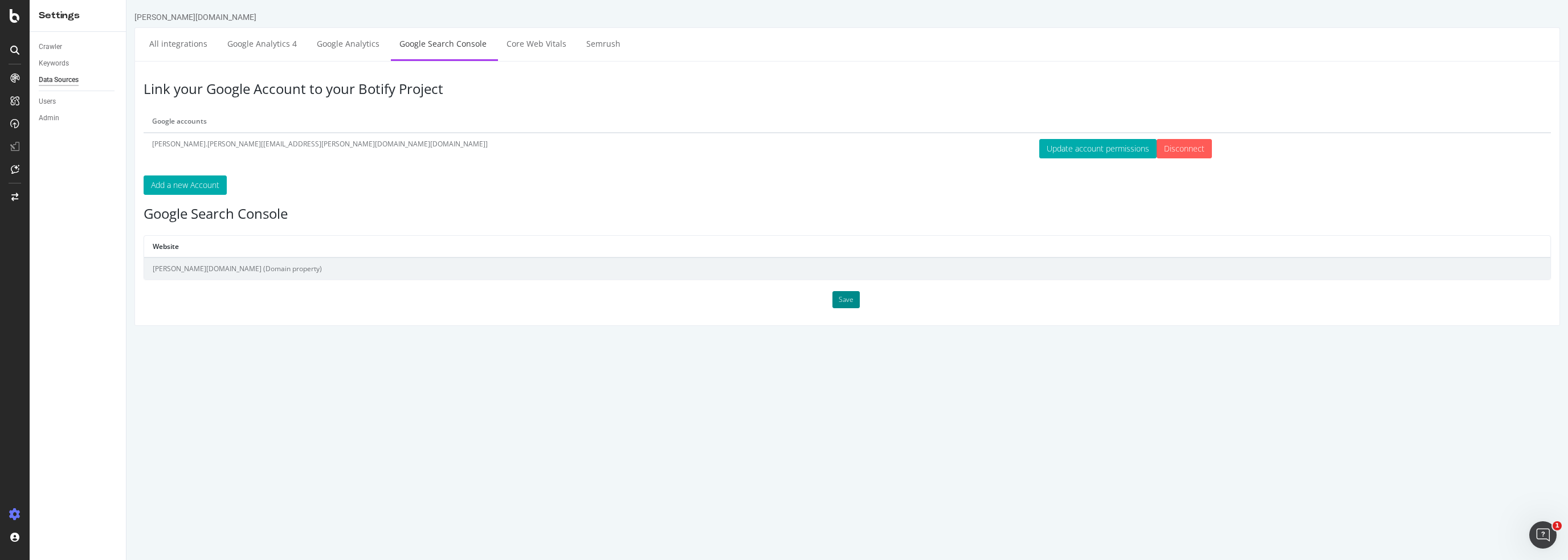
click at [855, 300] on button "Save" at bounding box center [846, 299] width 28 height 17
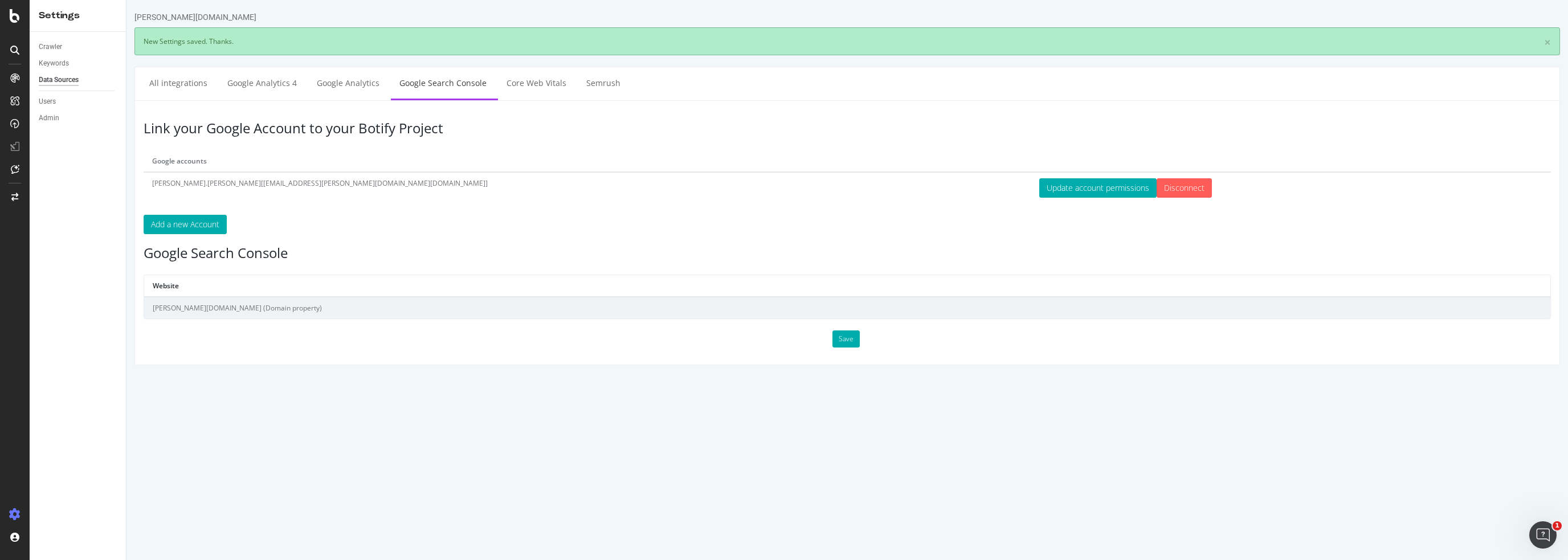
click at [172, 307] on td "[PERSON_NAME][DOMAIN_NAME] (Domain property)" at bounding box center [847, 307] width 1406 height 22
drag, startPoint x: 160, startPoint y: 308, endPoint x: 313, endPoint y: 319, distance: 153.4
click at [312, 319] on div "Link your Google Account to your Botify Project Google accounts [PERSON_NAME].[…" at bounding box center [847, 233] width 1426 height 265
click at [281, 182] on td "[PERSON_NAME].[PERSON_NAME][[EMAIL_ADDRESS][PERSON_NAME][DOMAIN_NAME][DOMAIN_NA…" at bounding box center [587, 188] width 887 height 31
click at [49, 115] on div "Admin" at bounding box center [49, 118] width 20 height 12
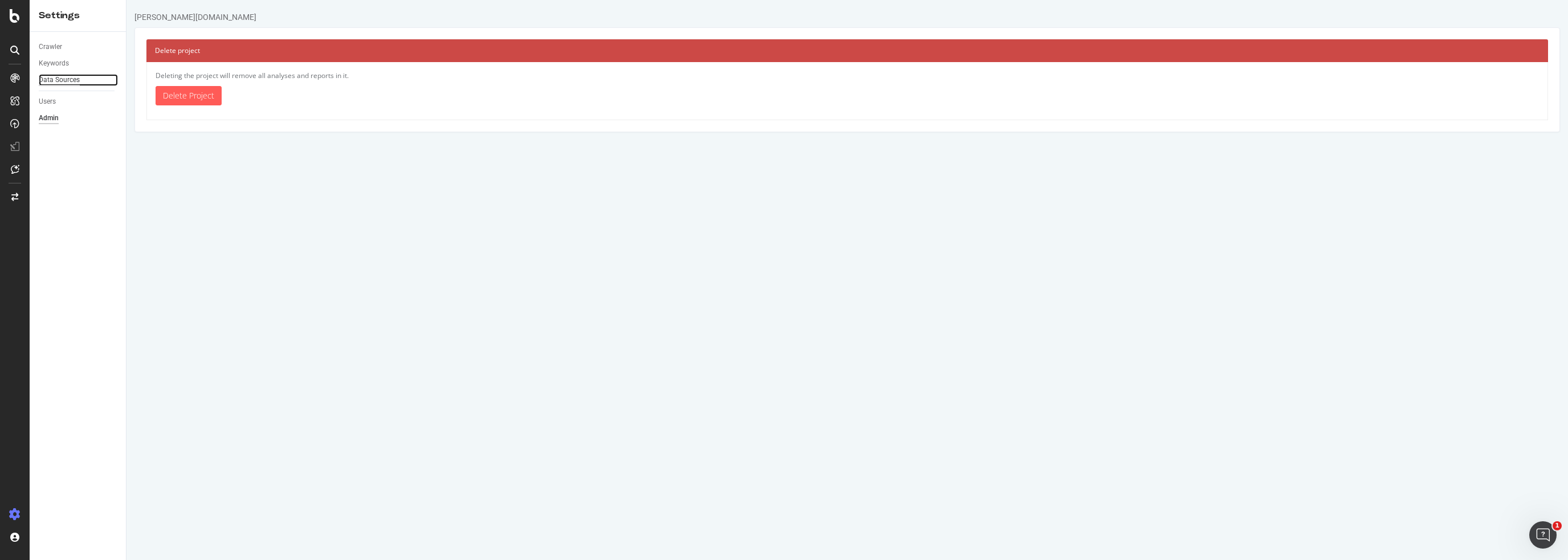
click at [59, 76] on div "Data Sources" at bounding box center [59, 80] width 41 height 12
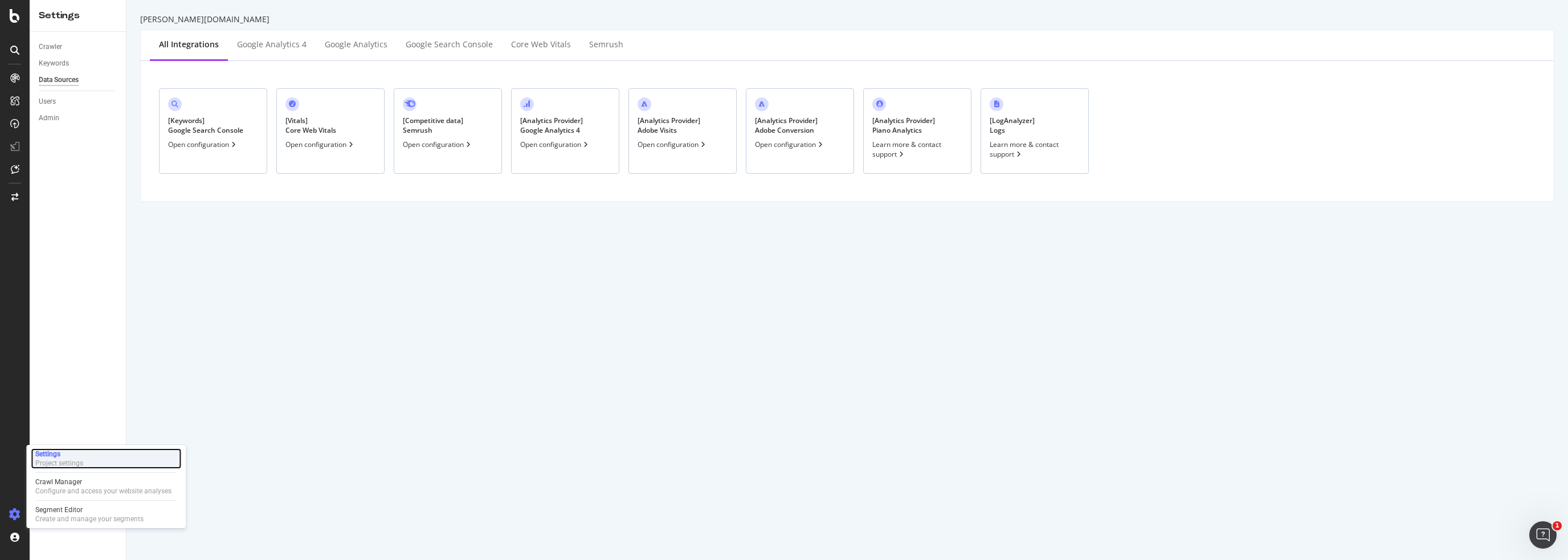
click at [49, 452] on div "Settings" at bounding box center [59, 454] width 48 height 9
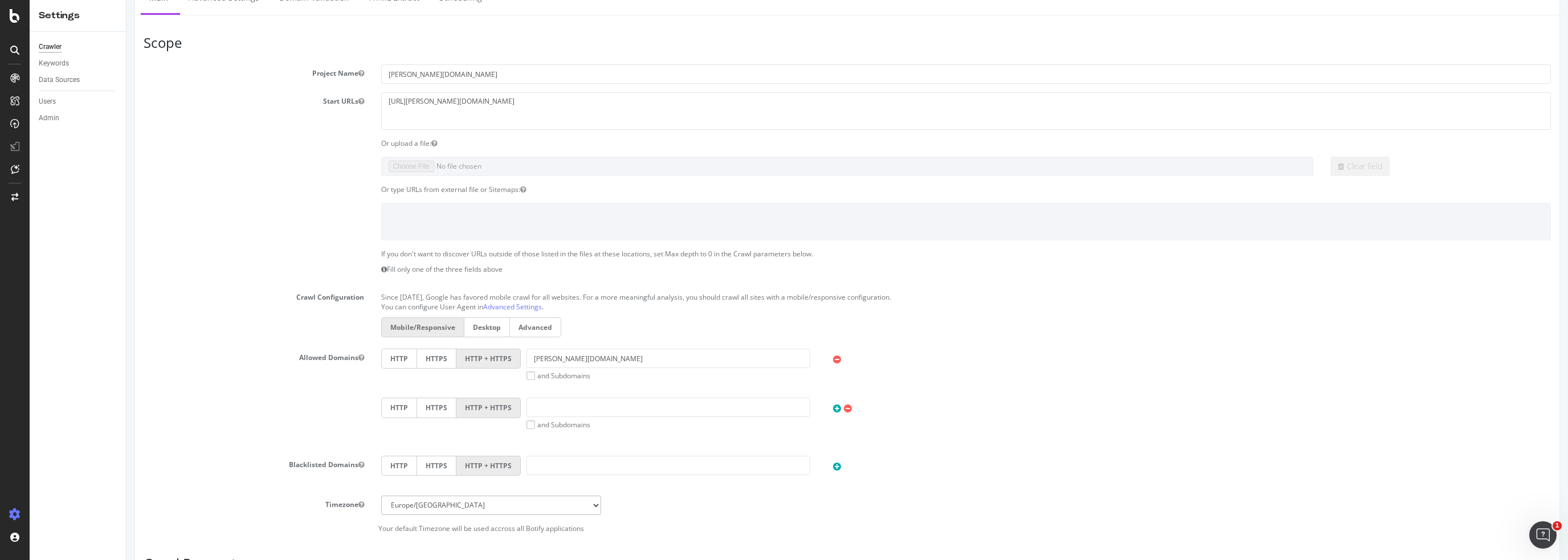
scroll to position [114, 0]
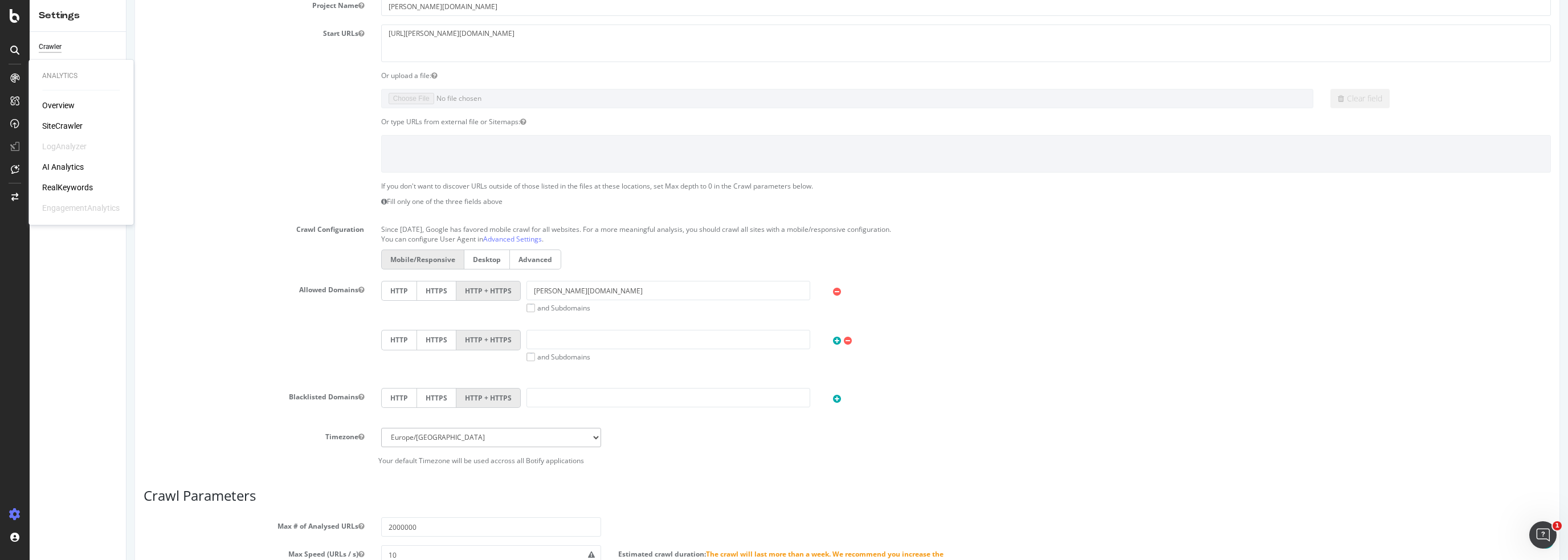
click at [153, 124] on div "Or type URLs from external file or Sitemaps:" at bounding box center [847, 121] width 1425 height 10
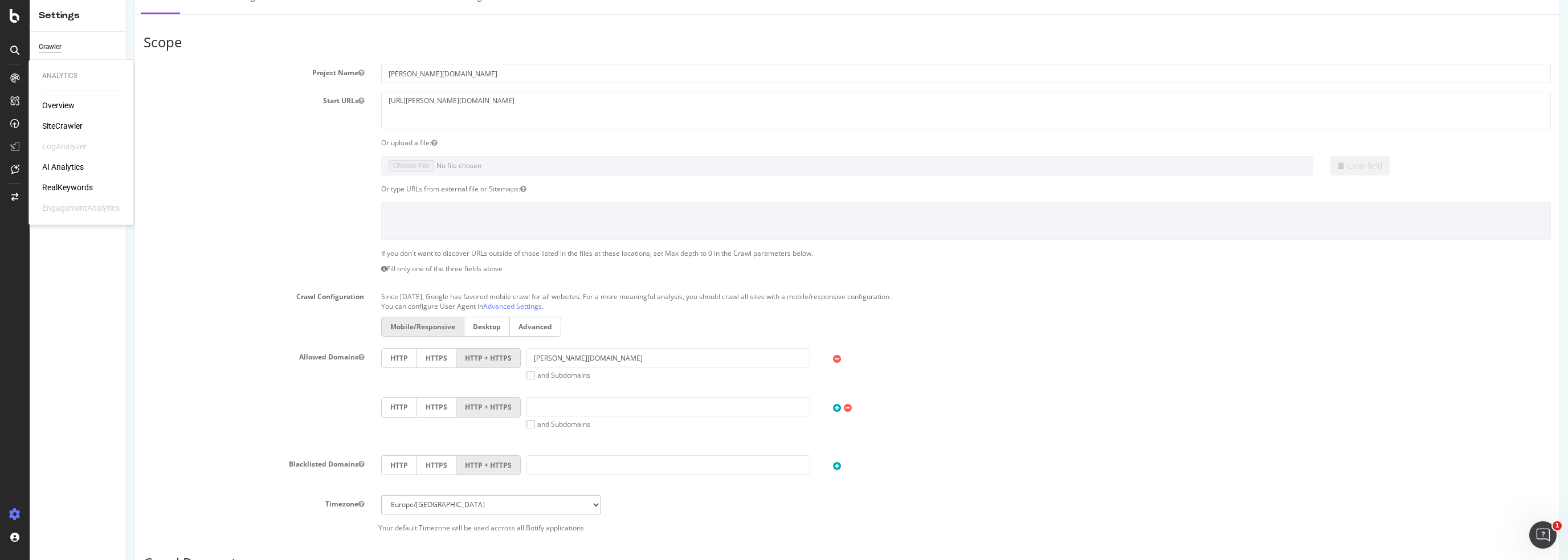
scroll to position [0, 0]
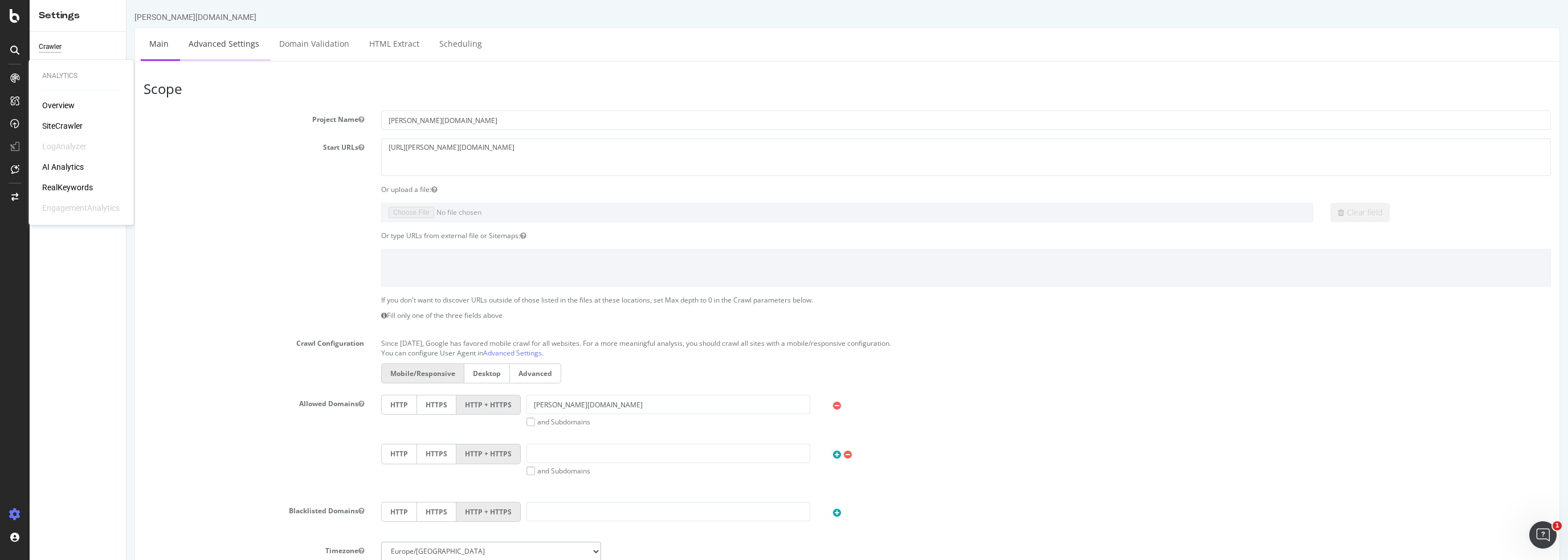
click at [213, 45] on link "Advanced Settings" at bounding box center [223, 43] width 88 height 31
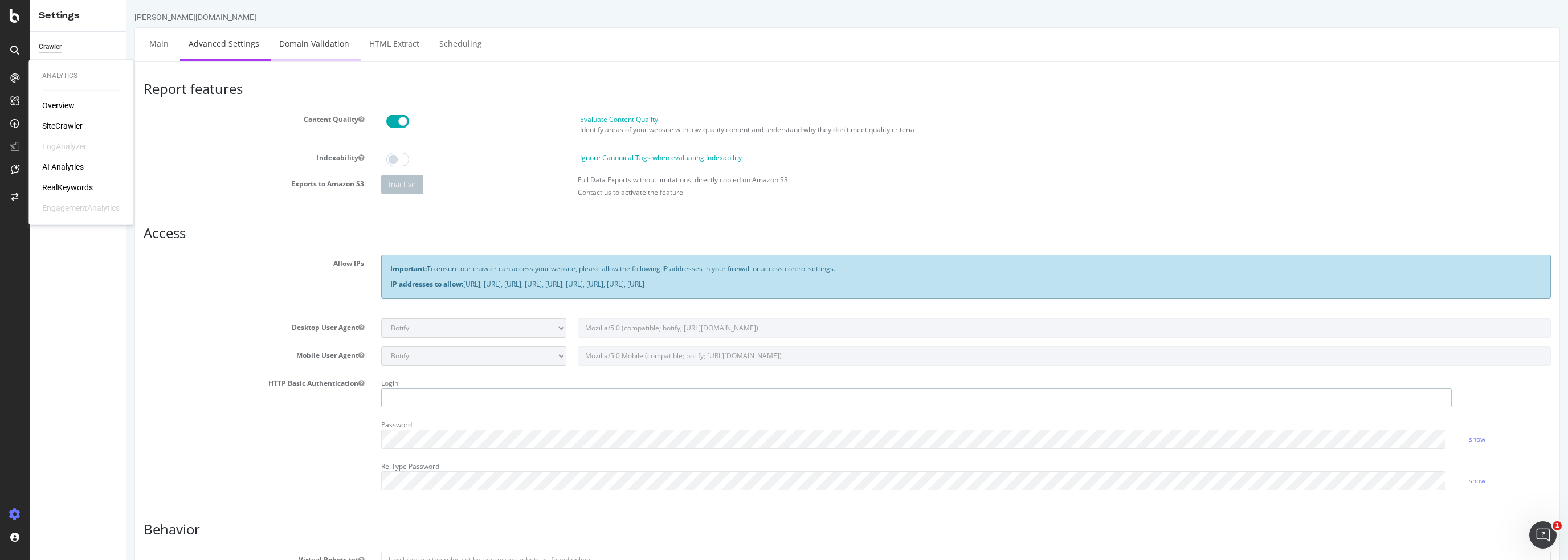
type input "[PERSON_NAME].[PERSON_NAME]"
click at [318, 46] on link "Domain Validation" at bounding box center [314, 43] width 87 height 31
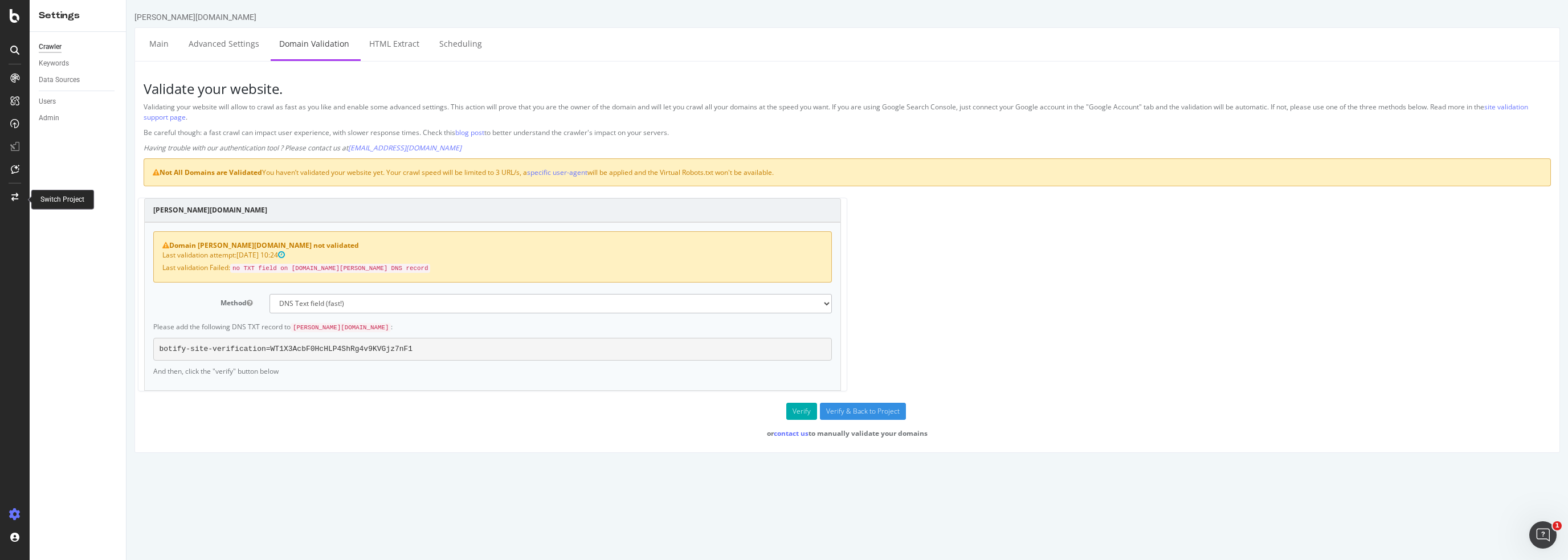
click at [14, 195] on icon at bounding box center [14, 197] width 7 height 8
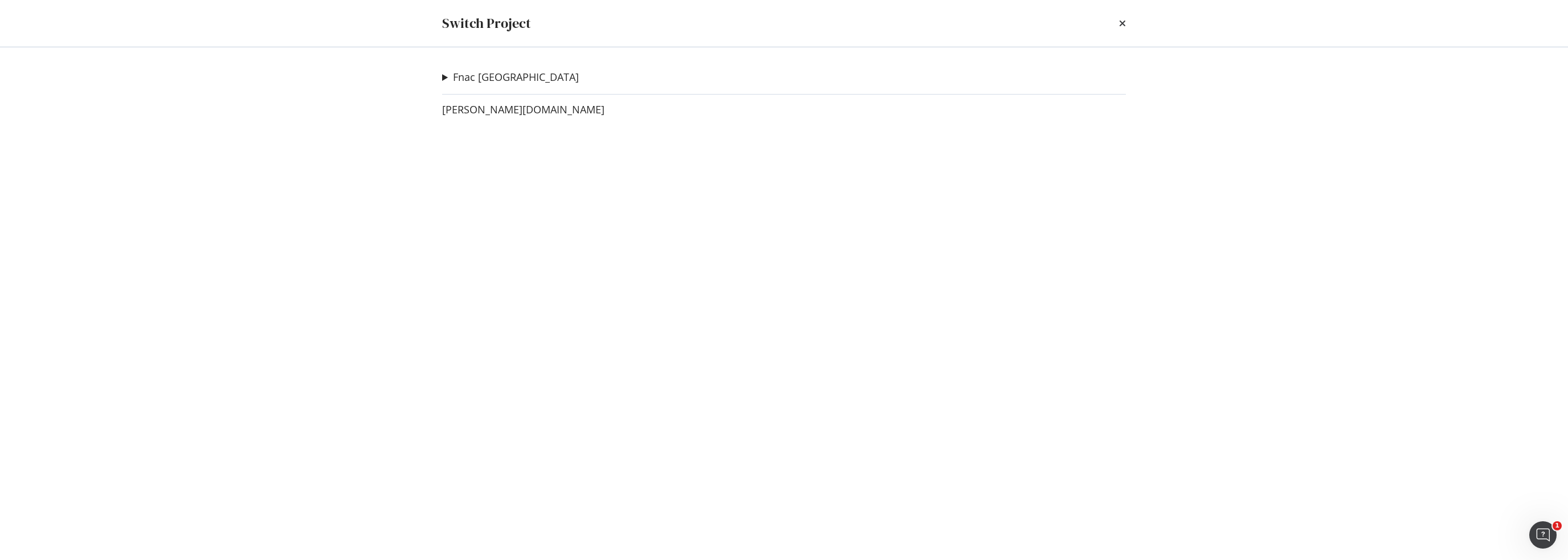
click at [447, 76] on summary "Fnac [GEOGRAPHIC_DATA]" at bounding box center [510, 78] width 137 height 15
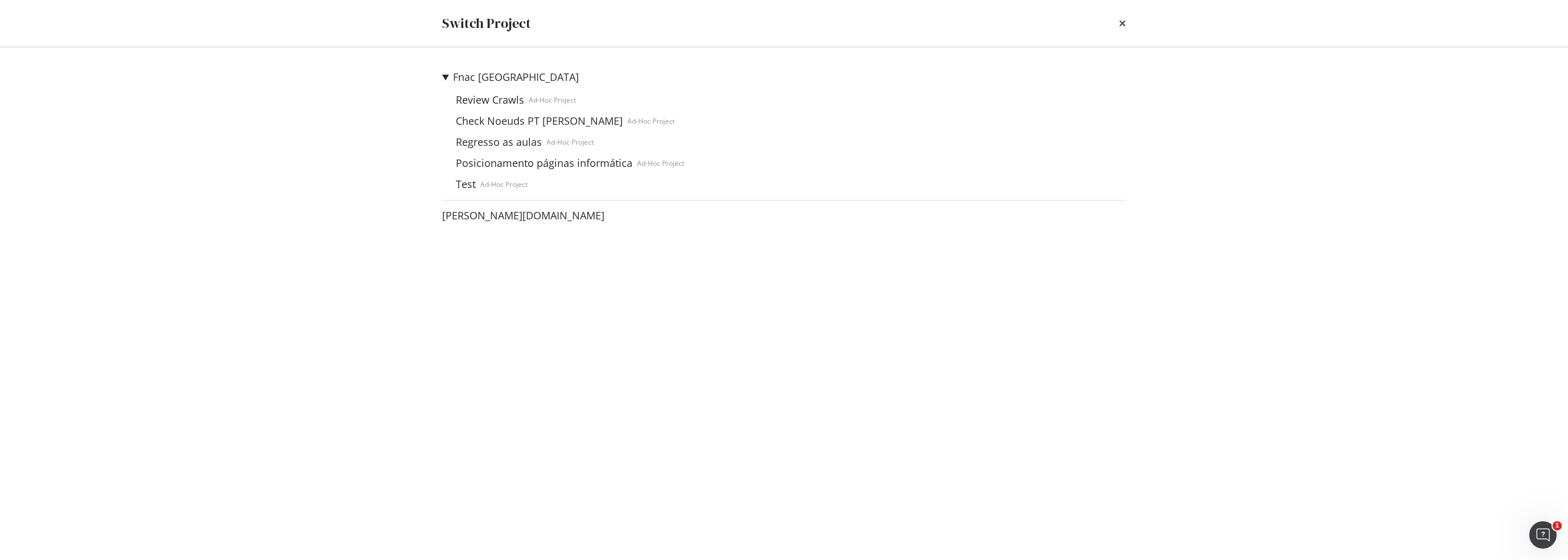
click at [447, 75] on summary "Fnac [GEOGRAPHIC_DATA]" at bounding box center [563, 78] width 242 height 15
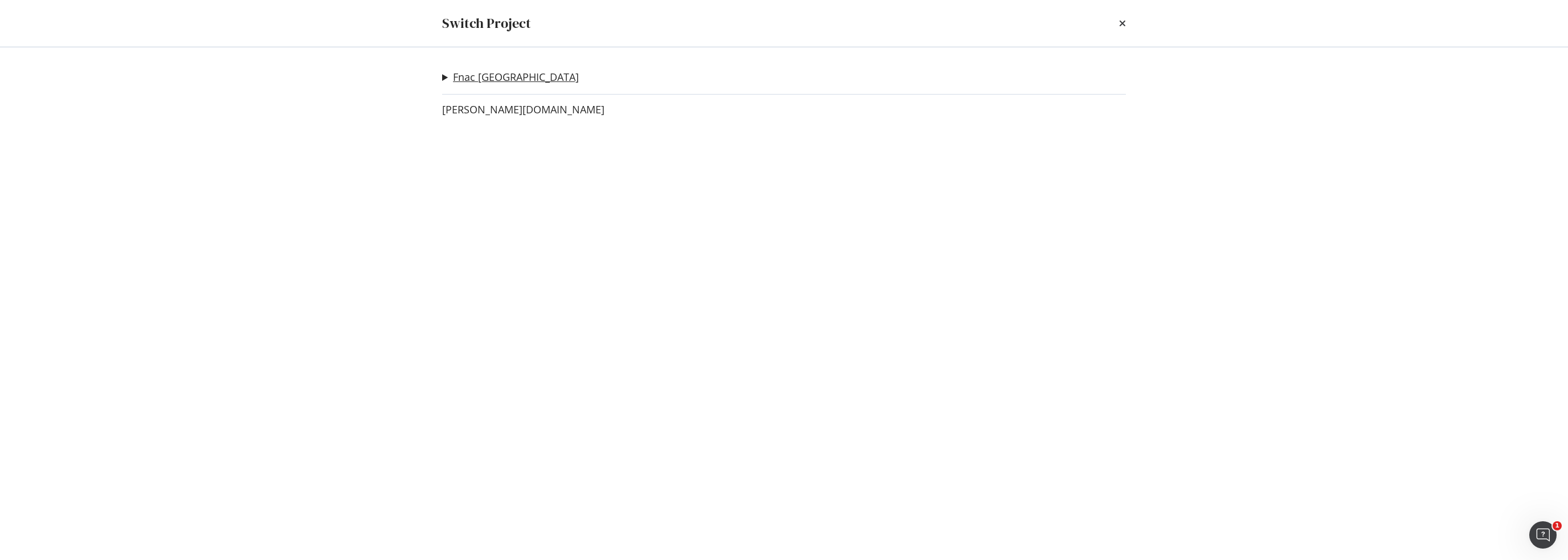
click at [499, 77] on link "Fnac [GEOGRAPHIC_DATA]" at bounding box center [516, 77] width 126 height 12
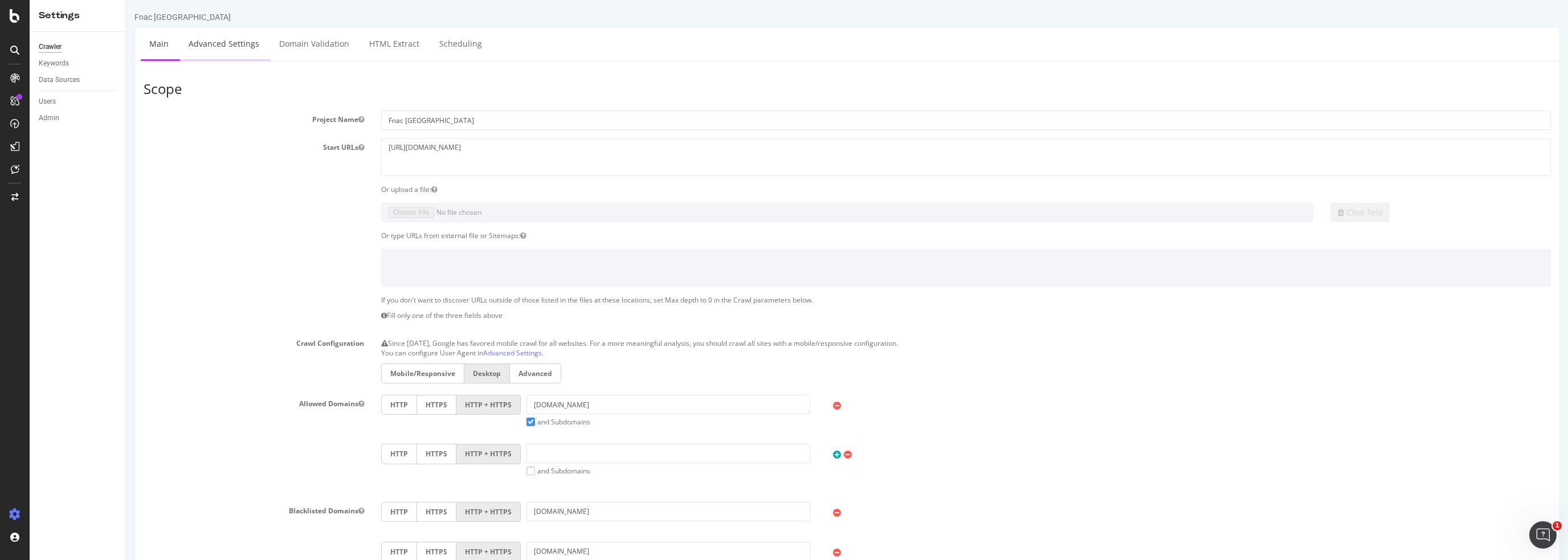
click at [232, 45] on link "Advanced Settings" at bounding box center [223, 43] width 88 height 31
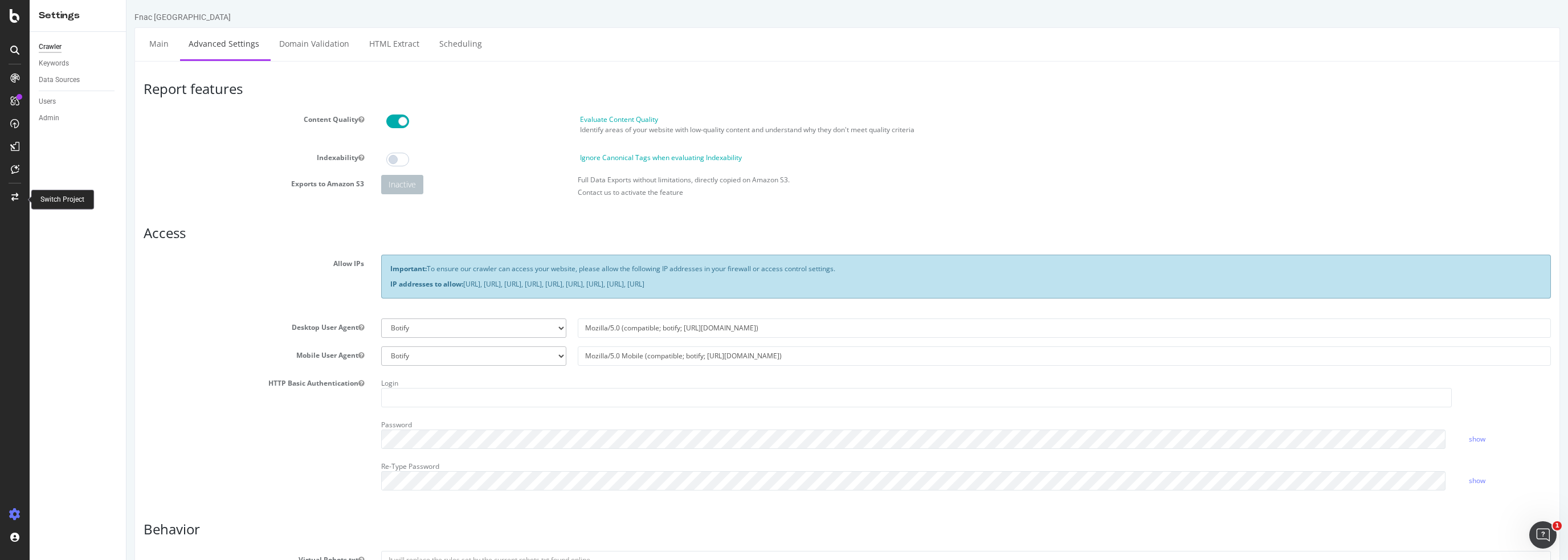
click at [16, 195] on icon at bounding box center [14, 197] width 7 height 8
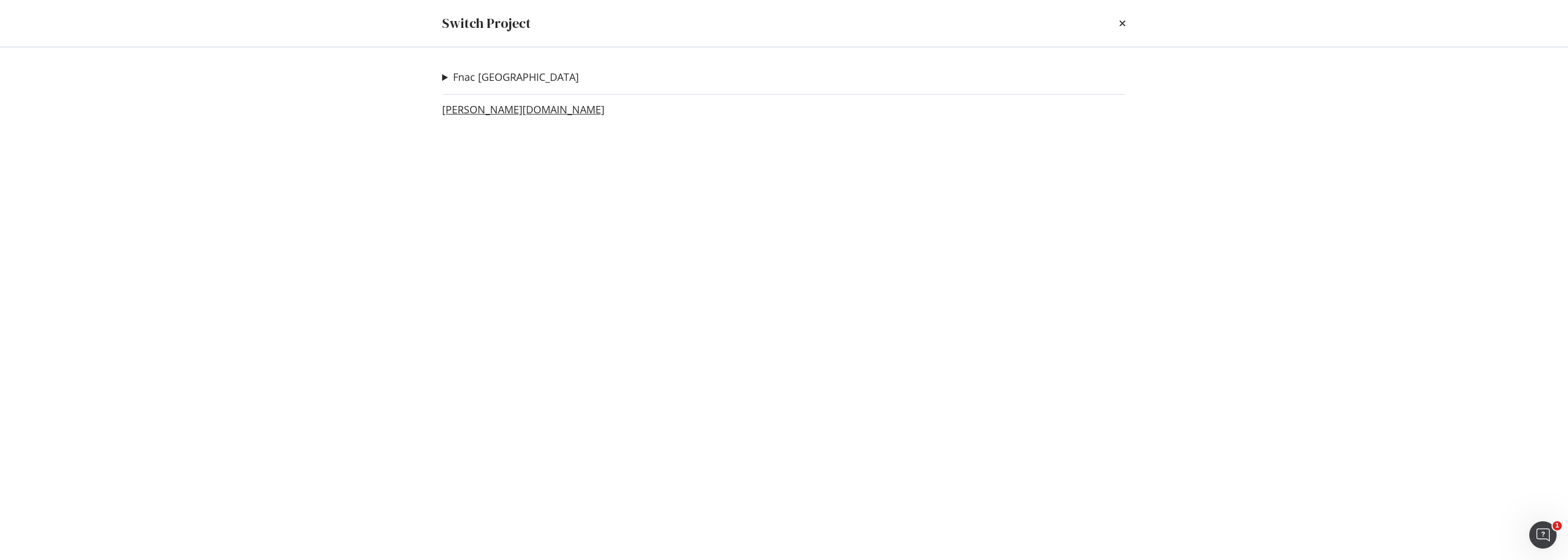
click at [458, 111] on link "[PERSON_NAME][DOMAIN_NAME]" at bounding box center [523, 109] width 163 height 12
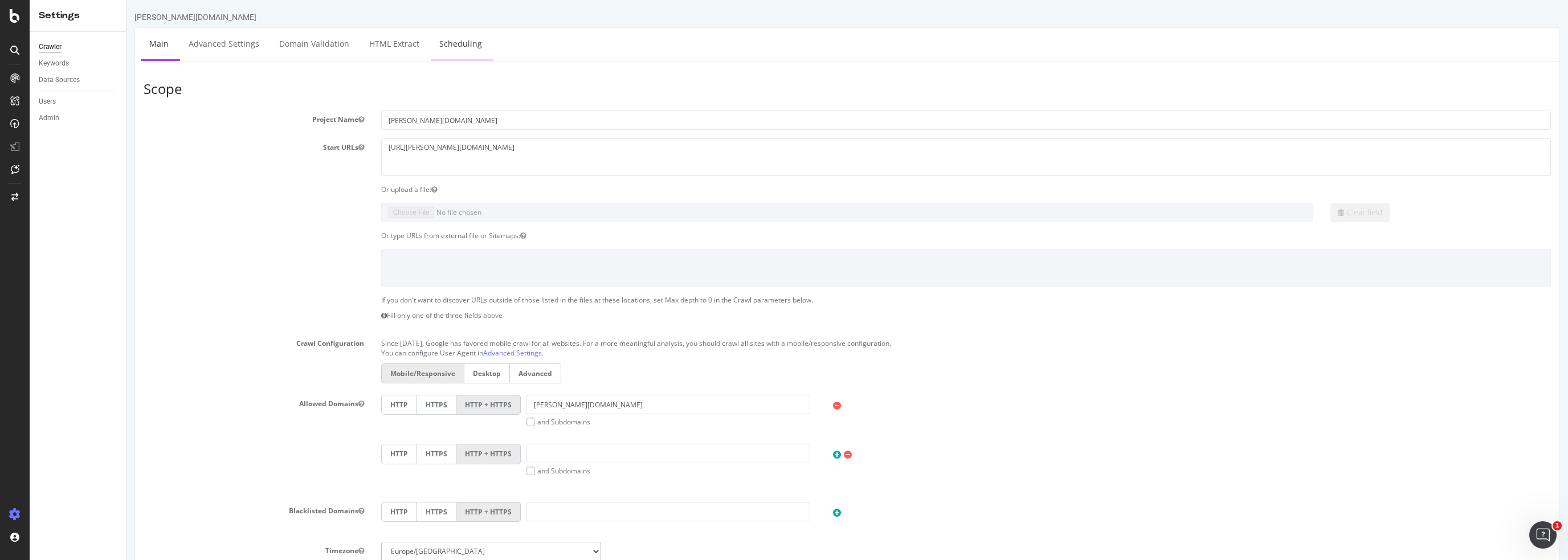
click at [444, 46] on link "Scheduling" at bounding box center [461, 43] width 60 height 31
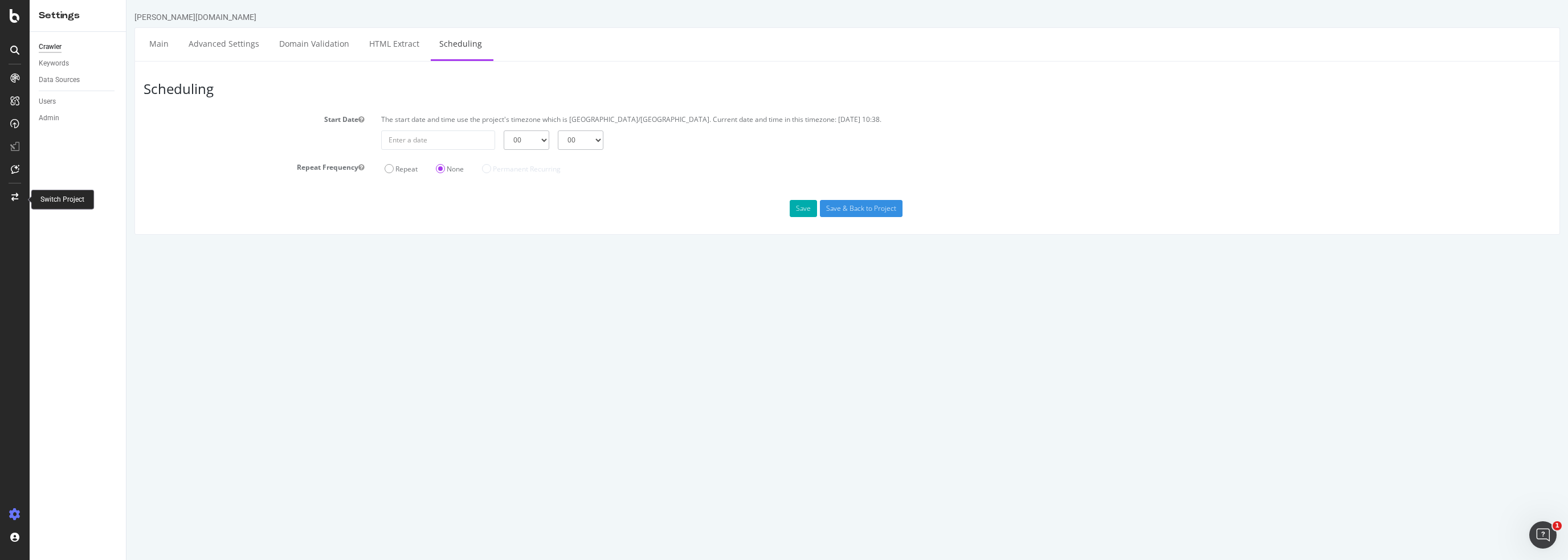
click at [15, 196] on icon at bounding box center [14, 197] width 7 height 8
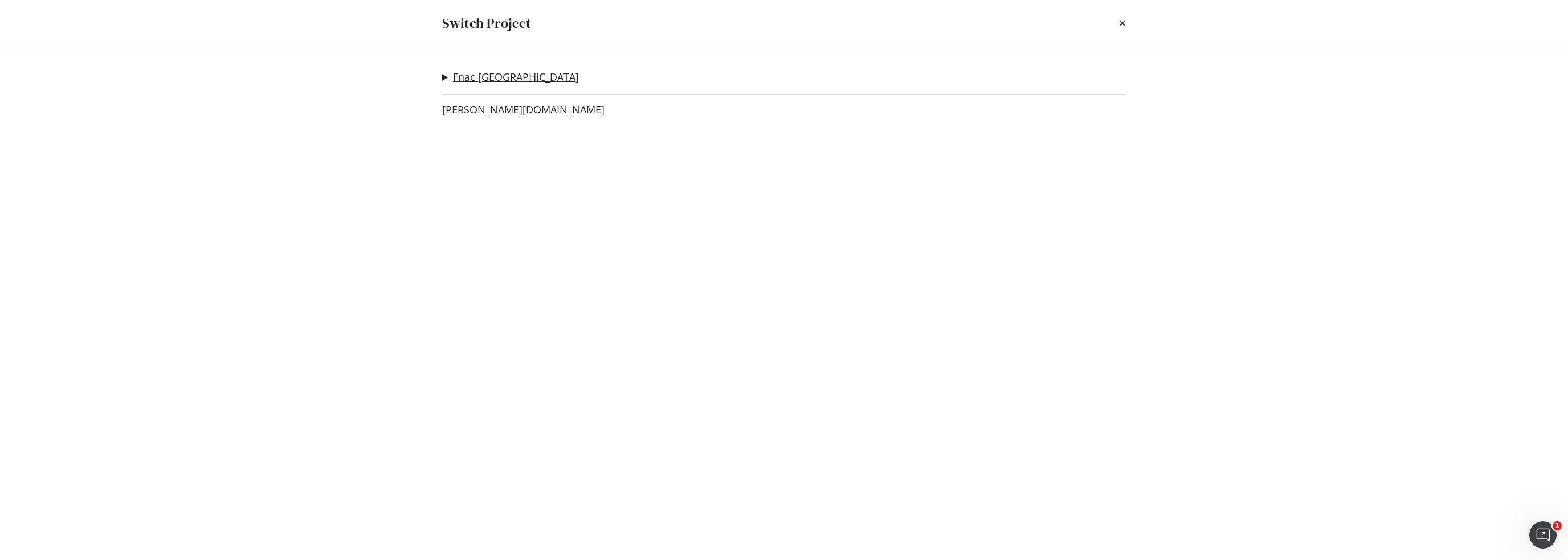
click at [470, 75] on link "Fnac [GEOGRAPHIC_DATA]" at bounding box center [516, 77] width 126 height 12
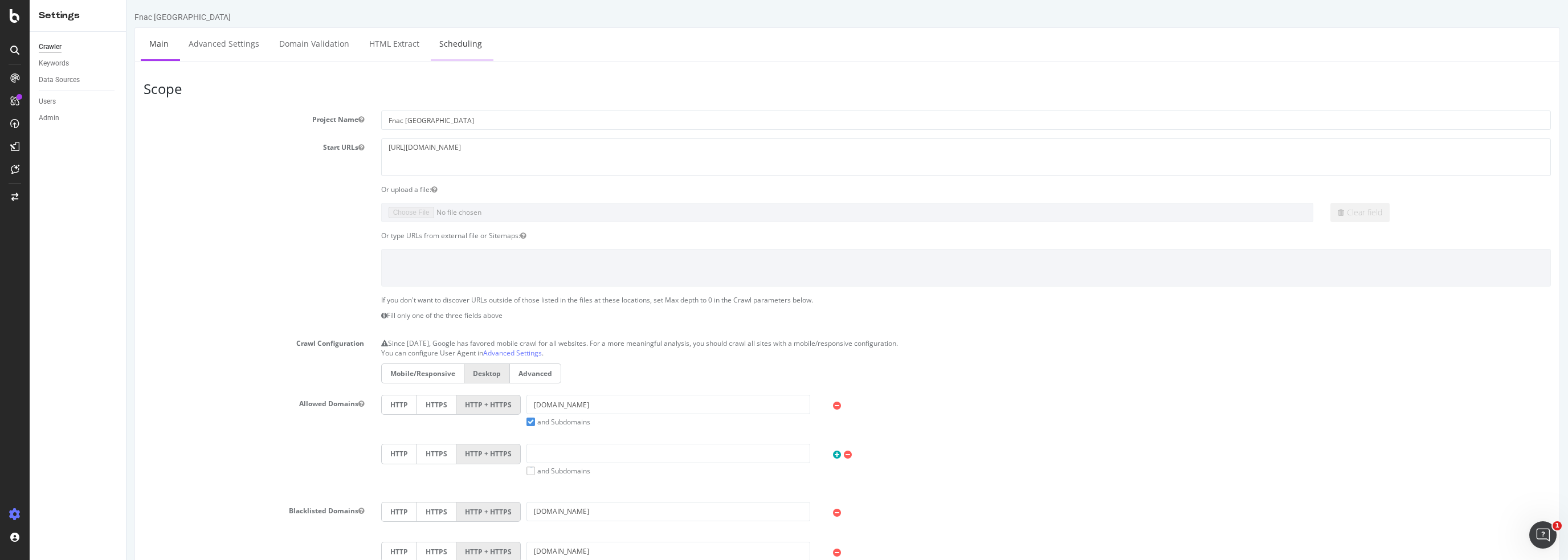
click at [464, 43] on link "Scheduling" at bounding box center [461, 43] width 60 height 31
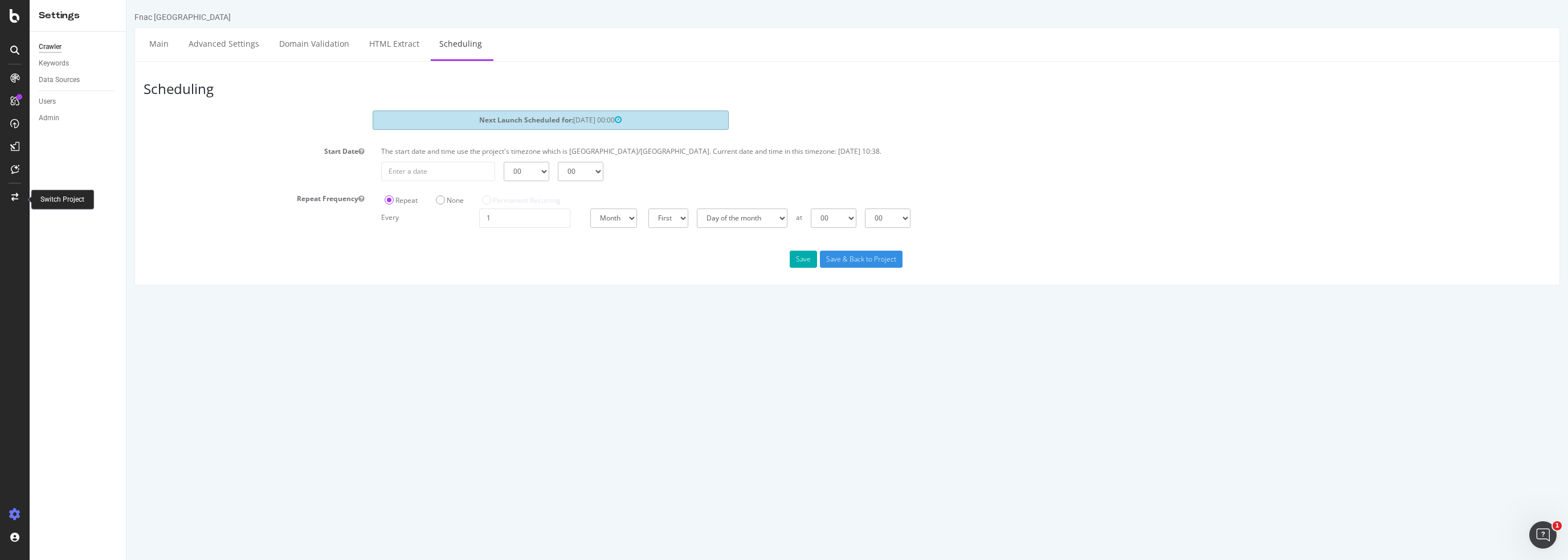
click at [15, 198] on icon at bounding box center [14, 197] width 7 height 8
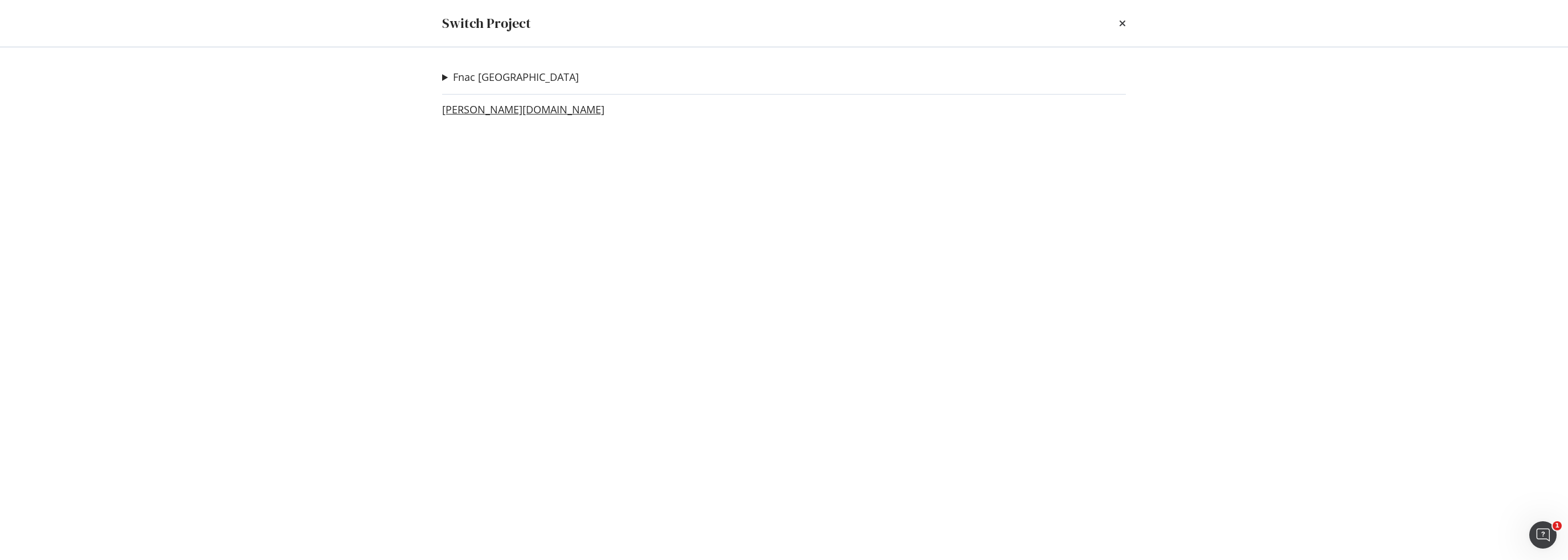
click at [466, 112] on link "[PERSON_NAME][DOMAIN_NAME]" at bounding box center [523, 109] width 163 height 12
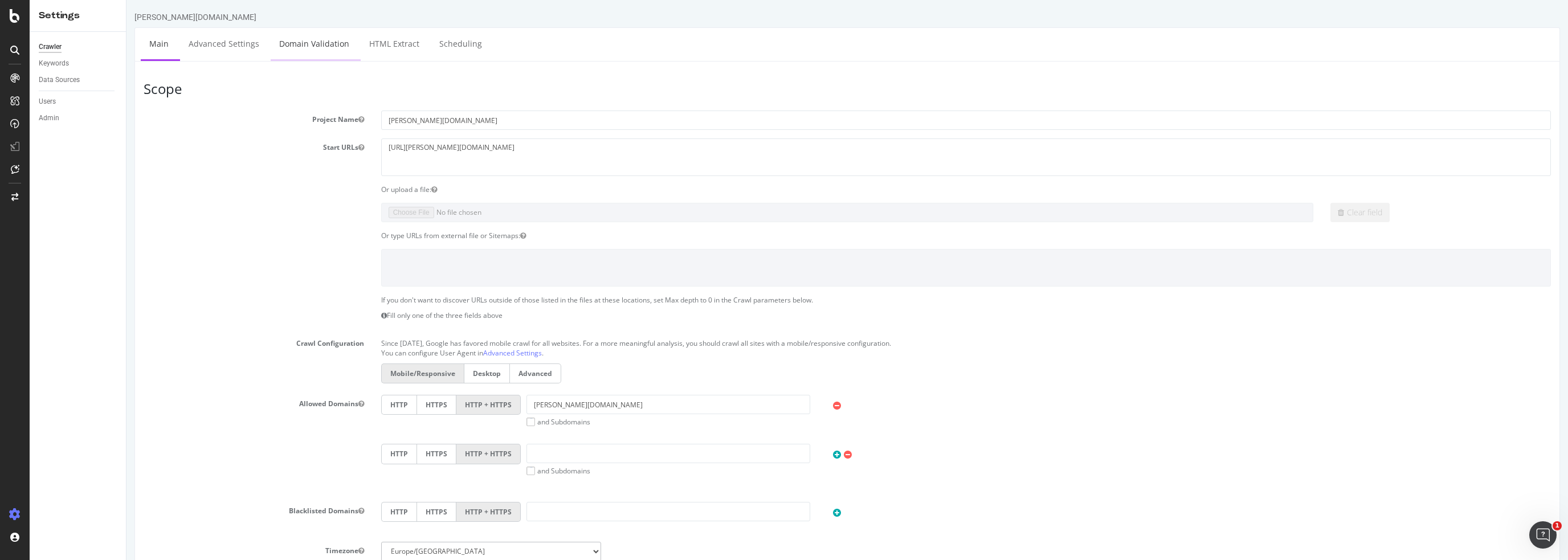
click at [315, 43] on link "Domain Validation" at bounding box center [314, 43] width 87 height 31
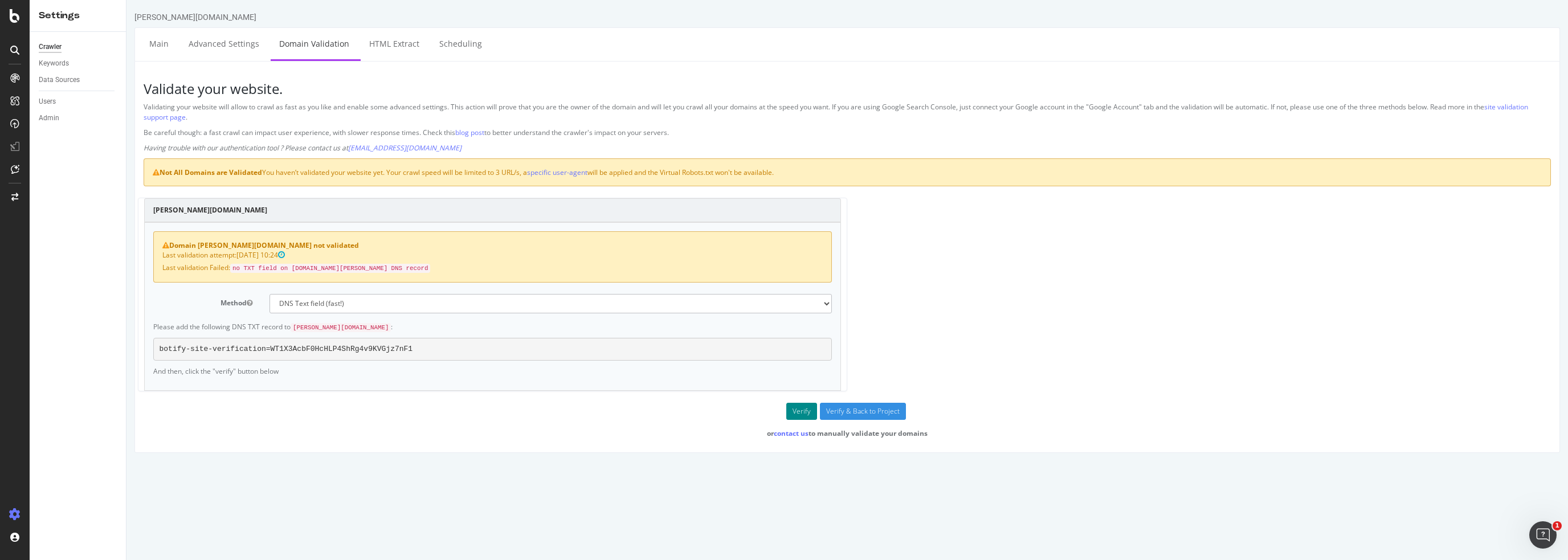
click at [799, 405] on button "Verify" at bounding box center [802, 411] width 31 height 17
